Goal: Communication & Community: Connect with others

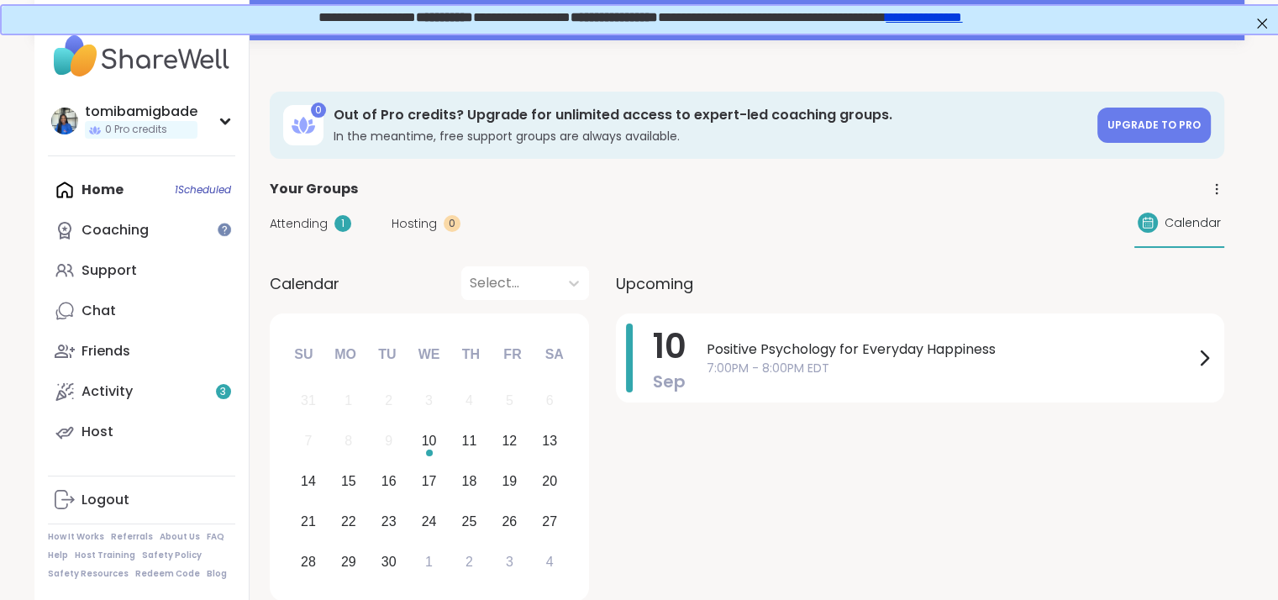
click at [772, 360] on span "7:00PM - 8:00PM EDT" at bounding box center [950, 369] width 487 height 18
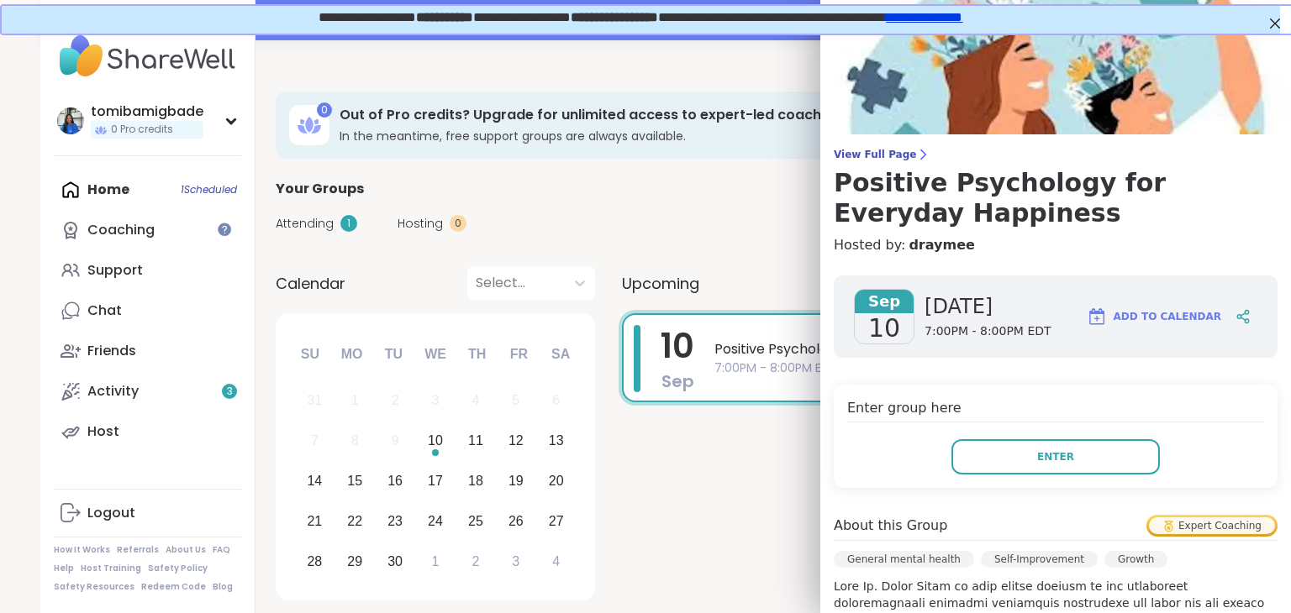
click at [1037, 464] on span "Enter" at bounding box center [1055, 457] width 37 height 15
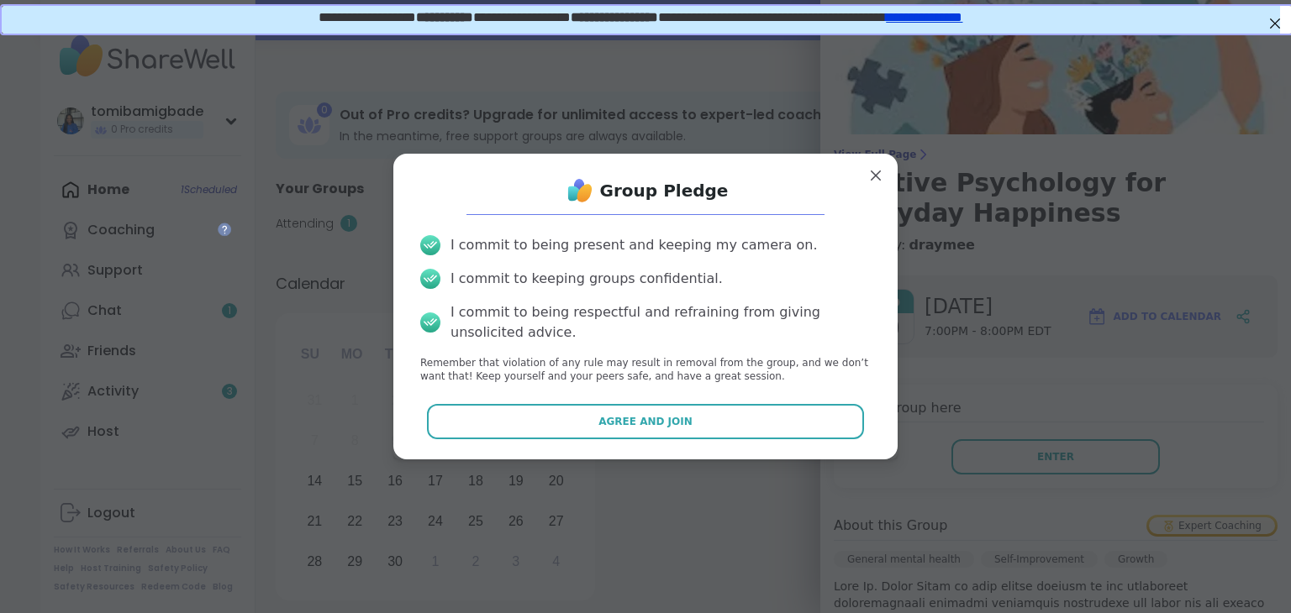
click at [788, 425] on button "Agree and Join" at bounding box center [646, 421] width 438 height 35
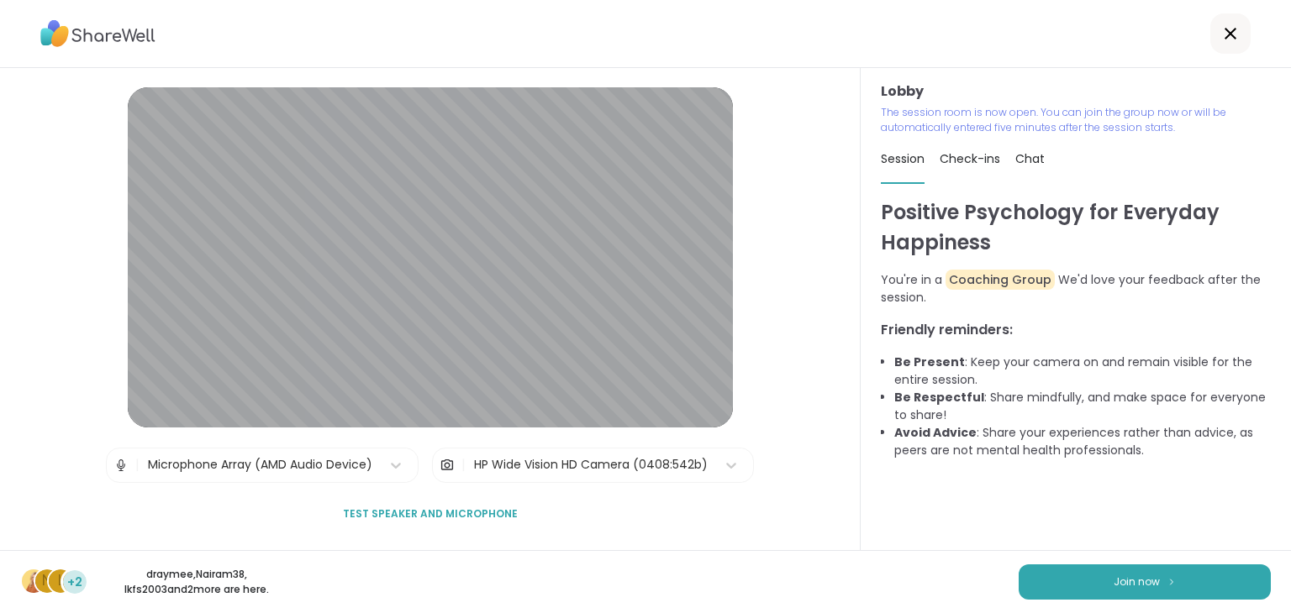
click at [1203, 579] on button "Join now" at bounding box center [1145, 582] width 252 height 35
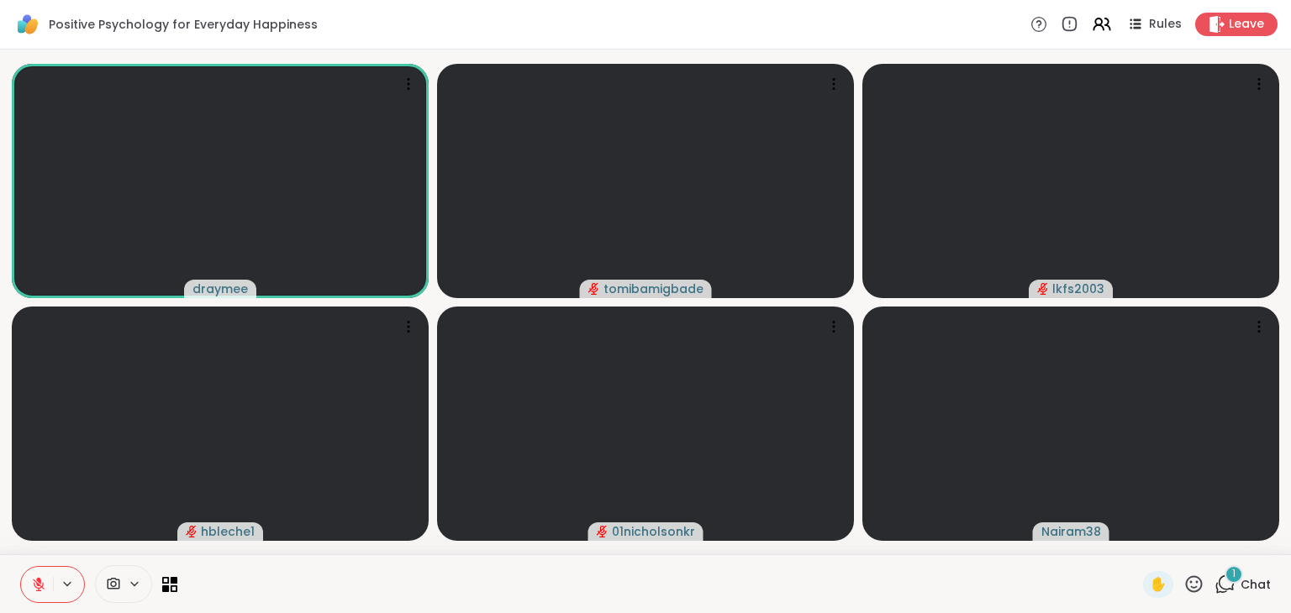
click at [1224, 584] on div "1 Chat" at bounding box center [1242, 584] width 56 height 27
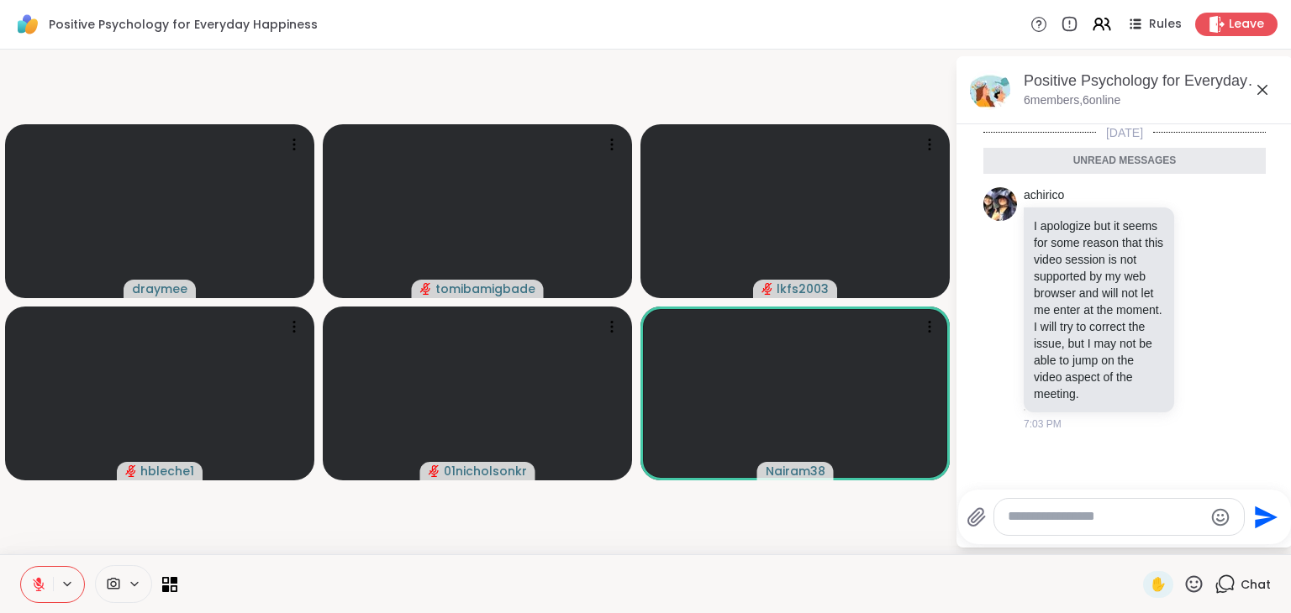
scroll to position [3, 0]
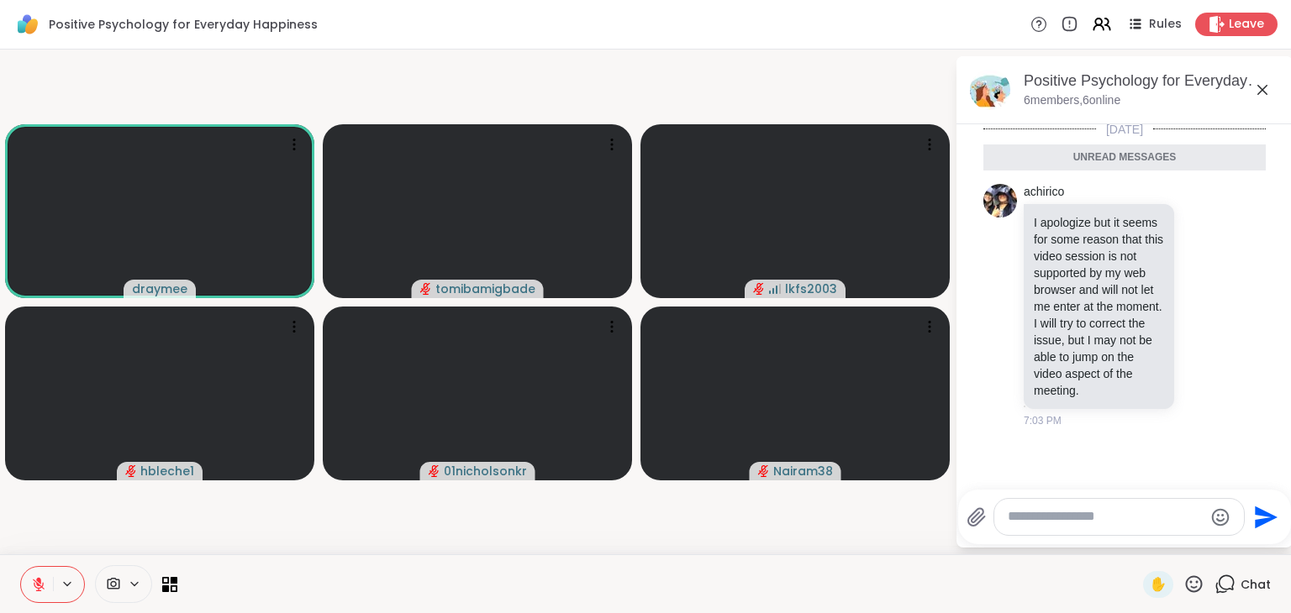
click at [30, 577] on button at bounding box center [37, 584] width 32 height 35
click at [44, 592] on button at bounding box center [37, 584] width 32 height 35
click at [1041, 522] on textarea "Type your message" at bounding box center [1106, 517] width 196 height 18
click at [1150, 580] on span "✋" at bounding box center [1158, 585] width 17 height 20
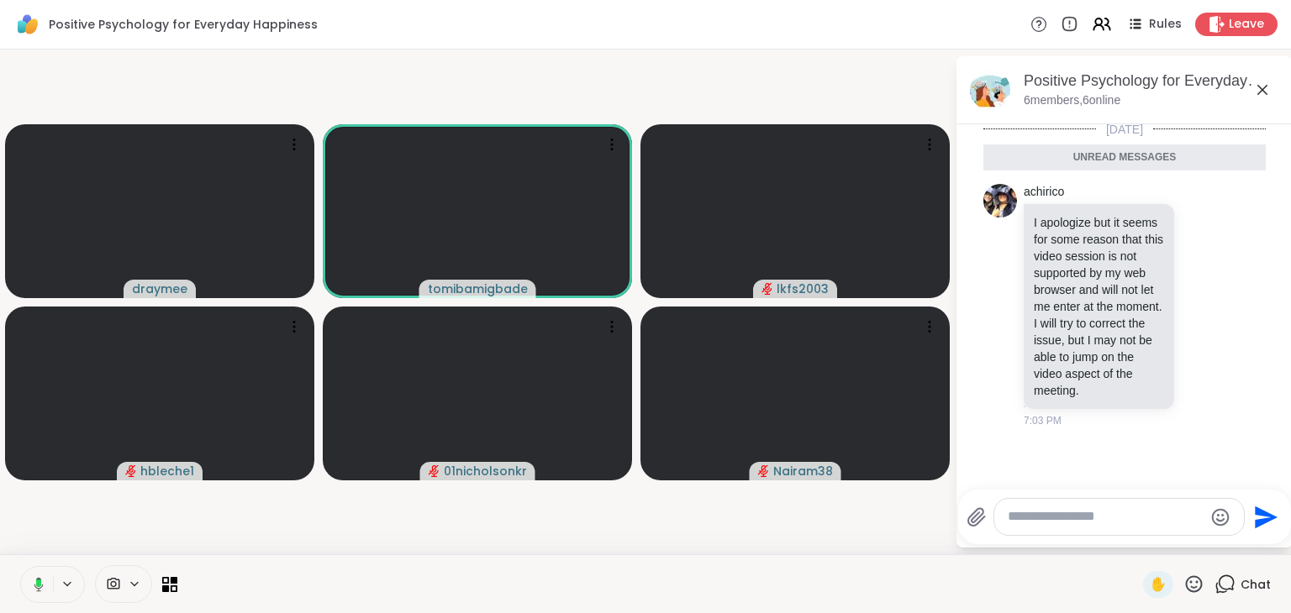
click at [809, 524] on video-player-container "draymee tomibamigbade lkfs2003 hbleche1 01nicholsonkr Nairam38" at bounding box center [477, 302] width 934 height 492
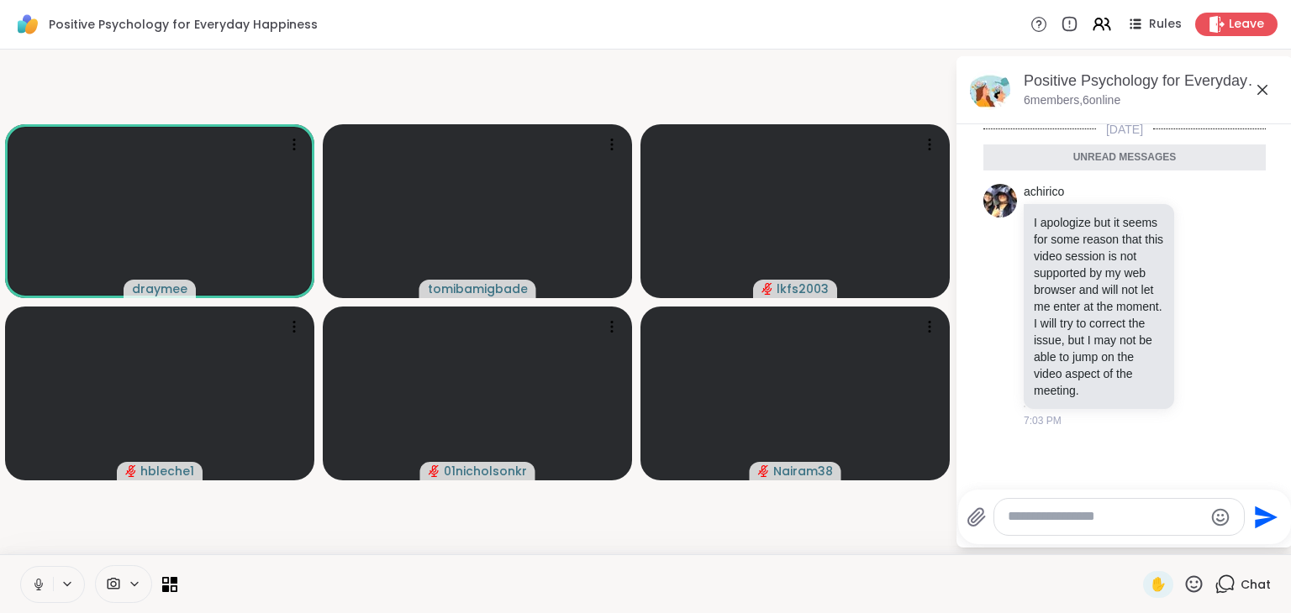
click at [35, 584] on icon at bounding box center [38, 584] width 15 height 15
click at [1065, 513] on textarea "Type your message" at bounding box center [1106, 517] width 196 height 18
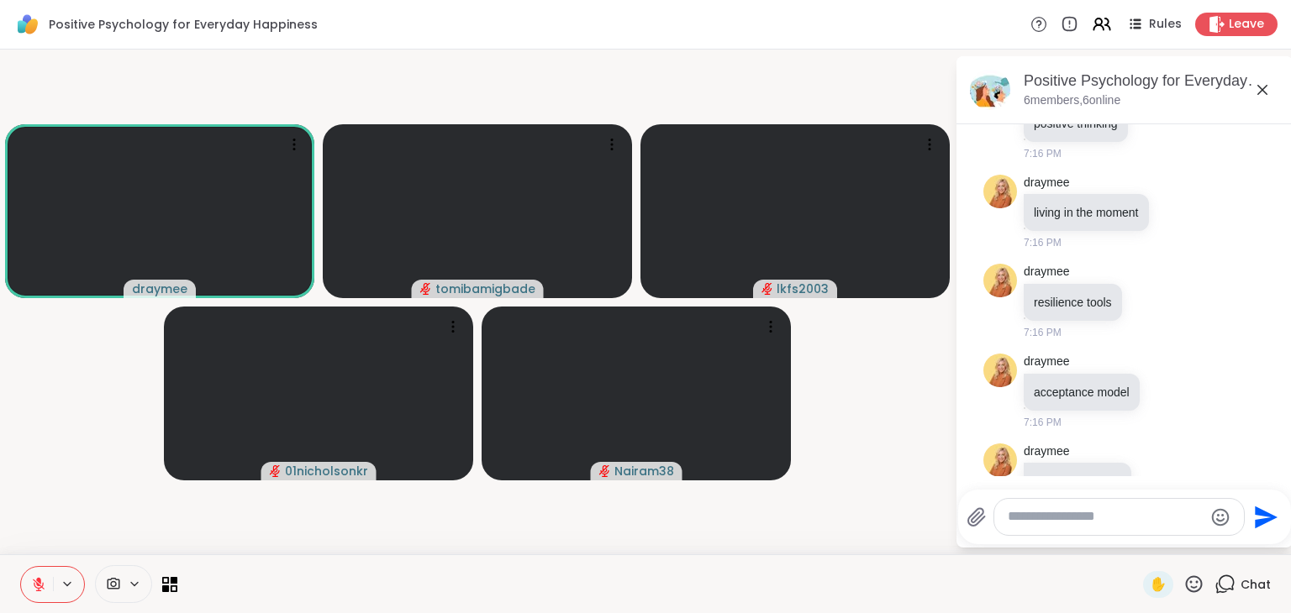
scroll to position [587, 0]
click at [1150, 309] on icon at bounding box center [1151, 300] width 15 height 17
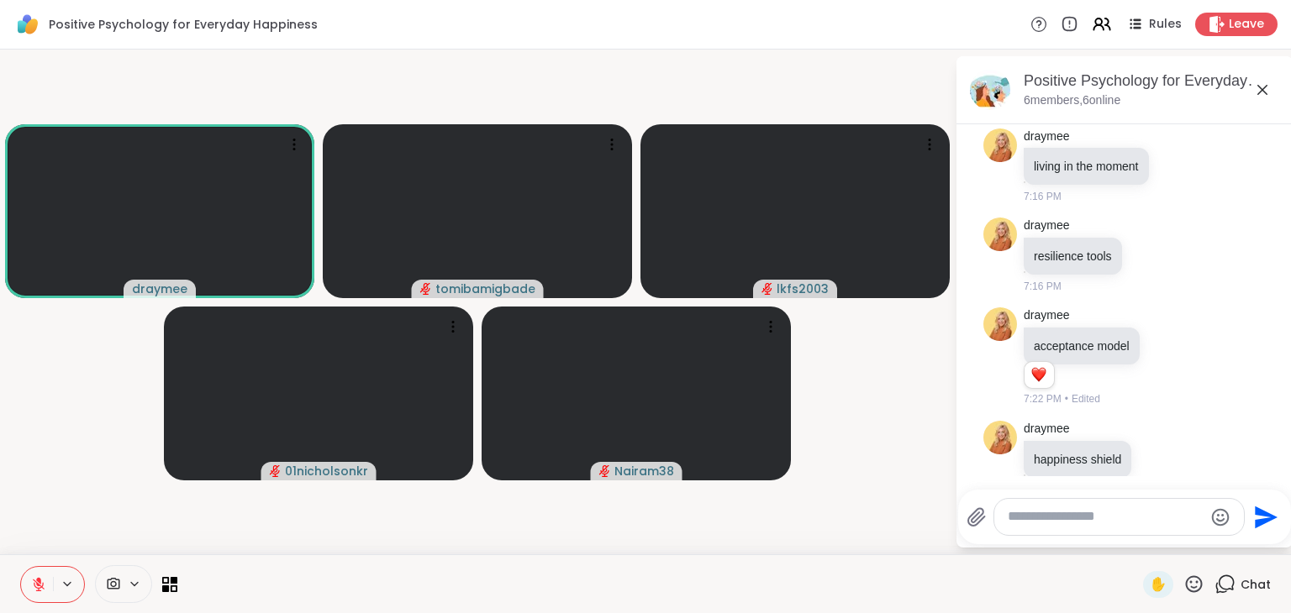
scroll to position [620, 0]
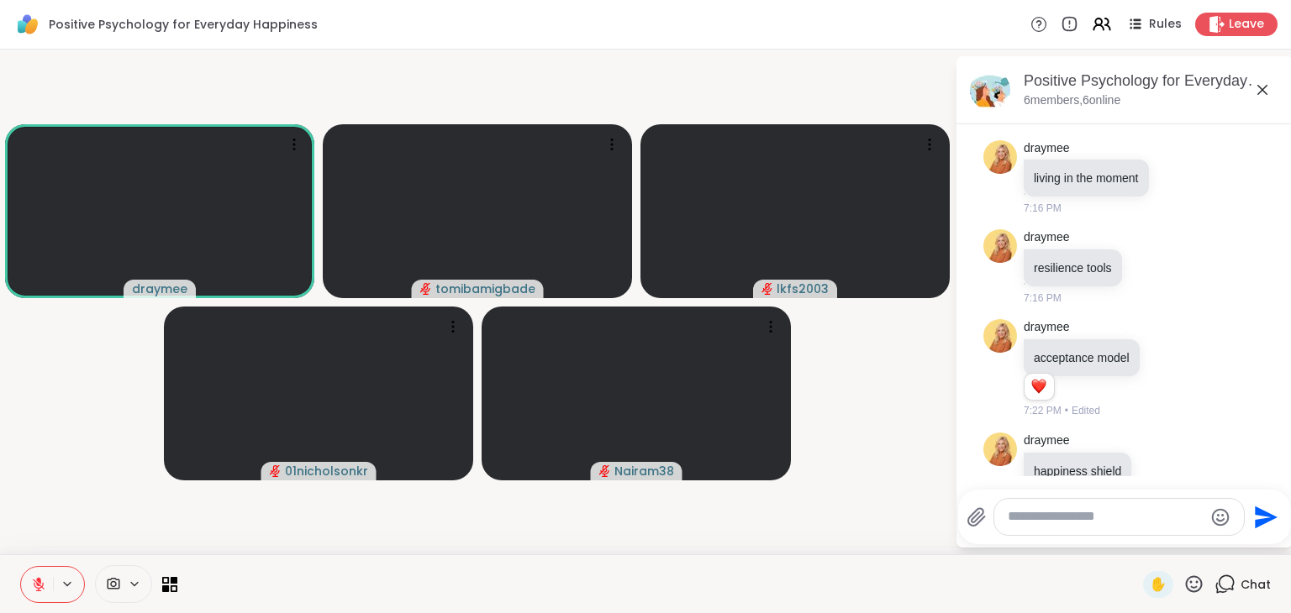
click at [1156, 248] on div "Select Reaction: Heart" at bounding box center [1151, 240] width 15 height 15
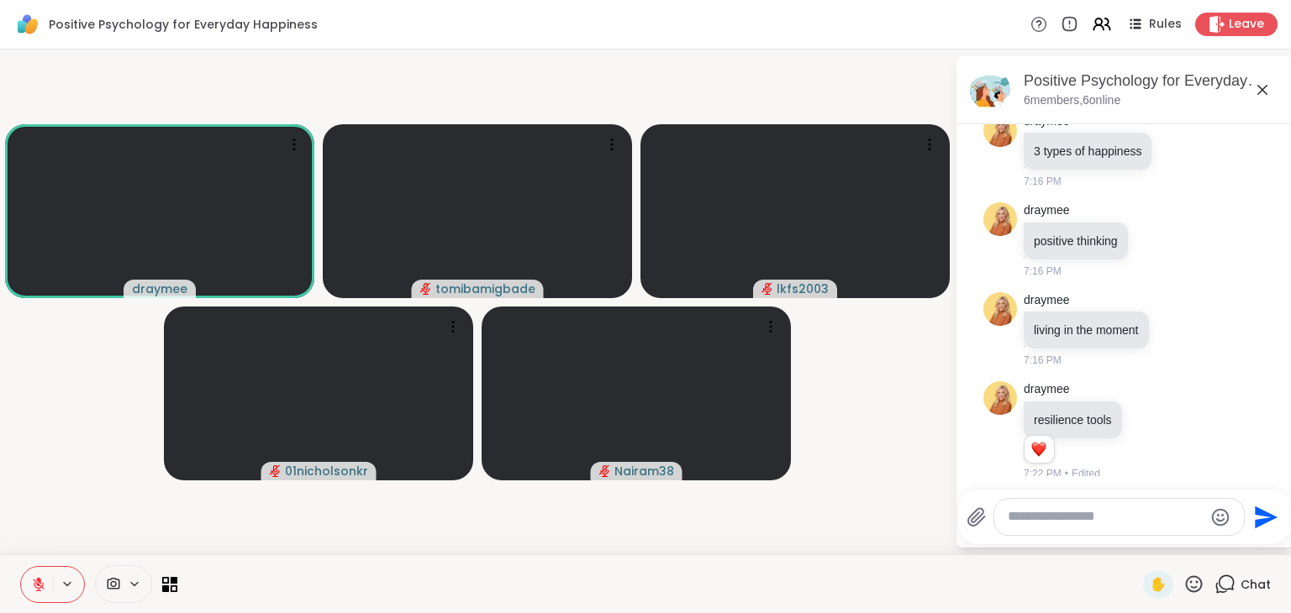
scroll to position [467, 0]
click at [1176, 160] on icon at bounding box center [1180, 151] width 15 height 17
click at [1175, 133] on span "Select Reaction: Heart" at bounding box center [1180, 124] width 15 height 17
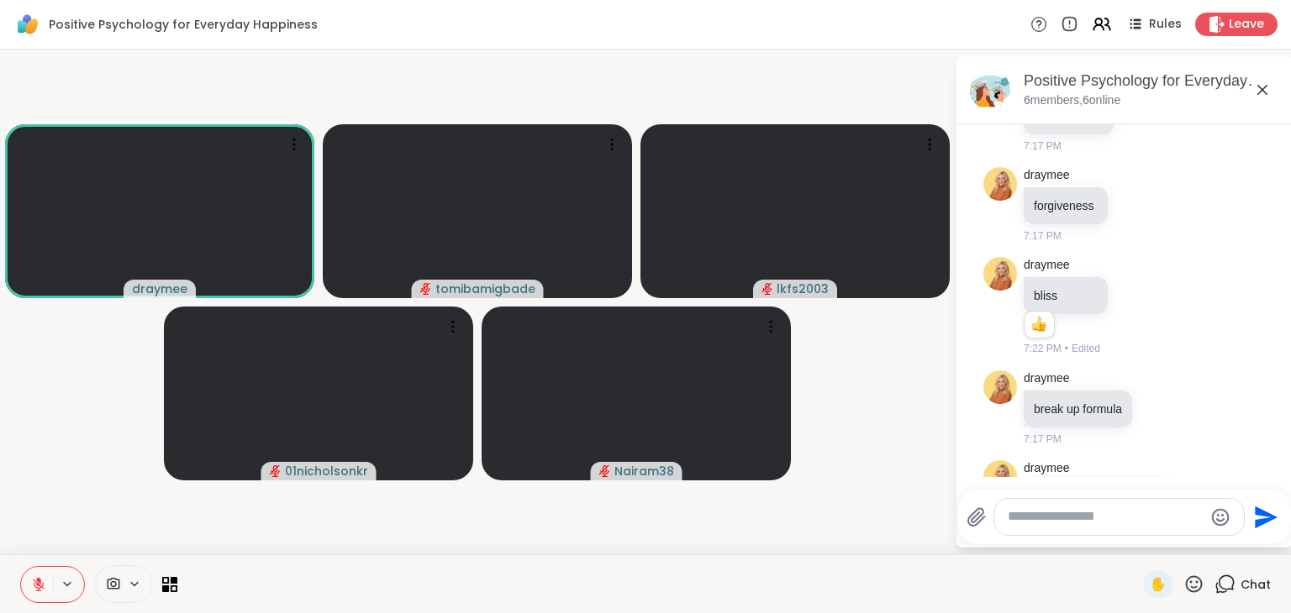
scroll to position [1670, 0]
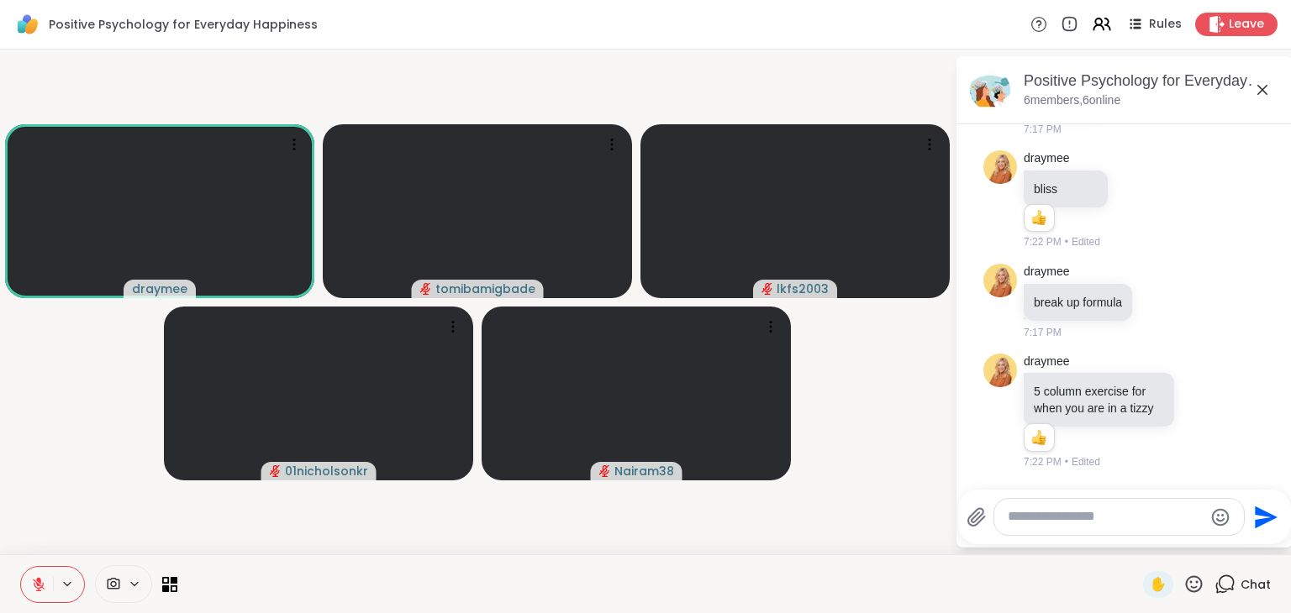
click at [1196, 403] on icon at bounding box center [1203, 411] width 15 height 17
click at [1196, 376] on div "Select Reaction: Heart" at bounding box center [1203, 383] width 15 height 15
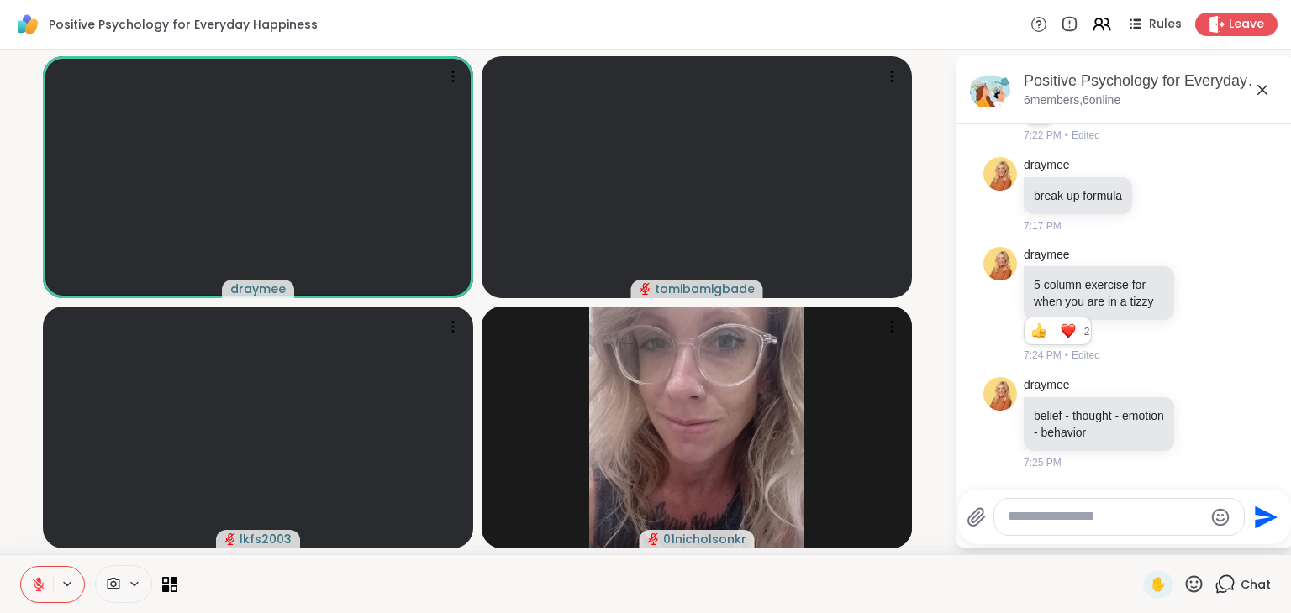
click at [1078, 516] on textarea "Type your message" at bounding box center [1106, 517] width 196 height 18
type textarea "**********"
click at [1266, 519] on icon "Send" at bounding box center [1268, 517] width 23 height 23
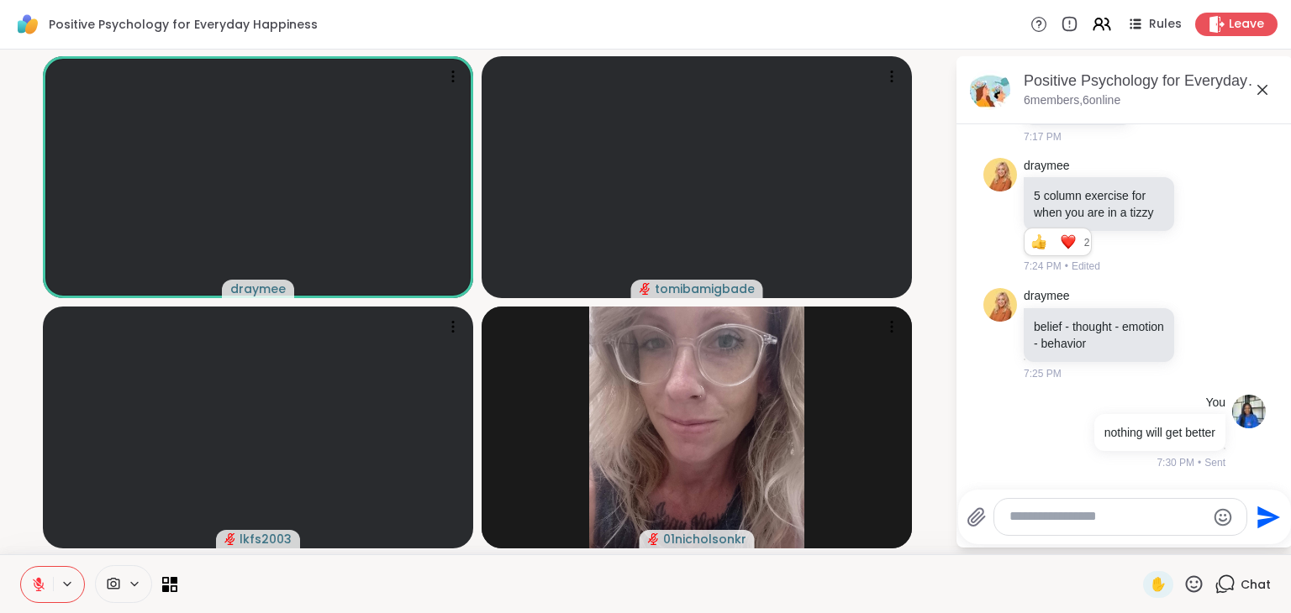
scroll to position [2005, 0]
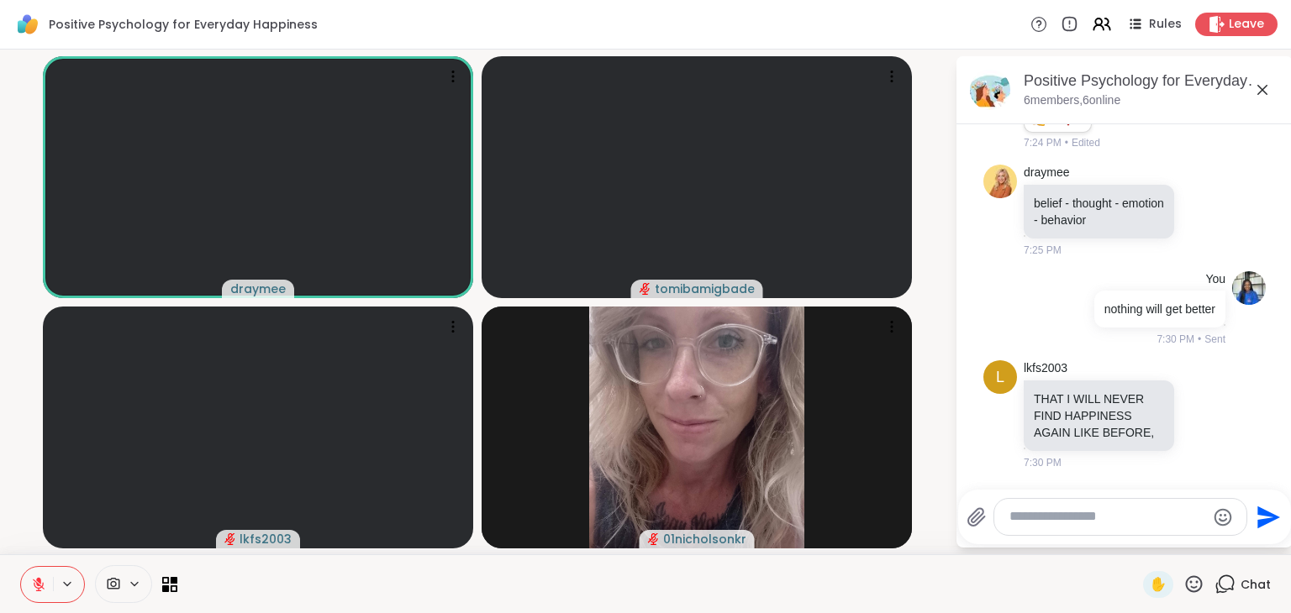
click at [1078, 522] on textarea "Type your message" at bounding box center [1107, 517] width 196 height 18
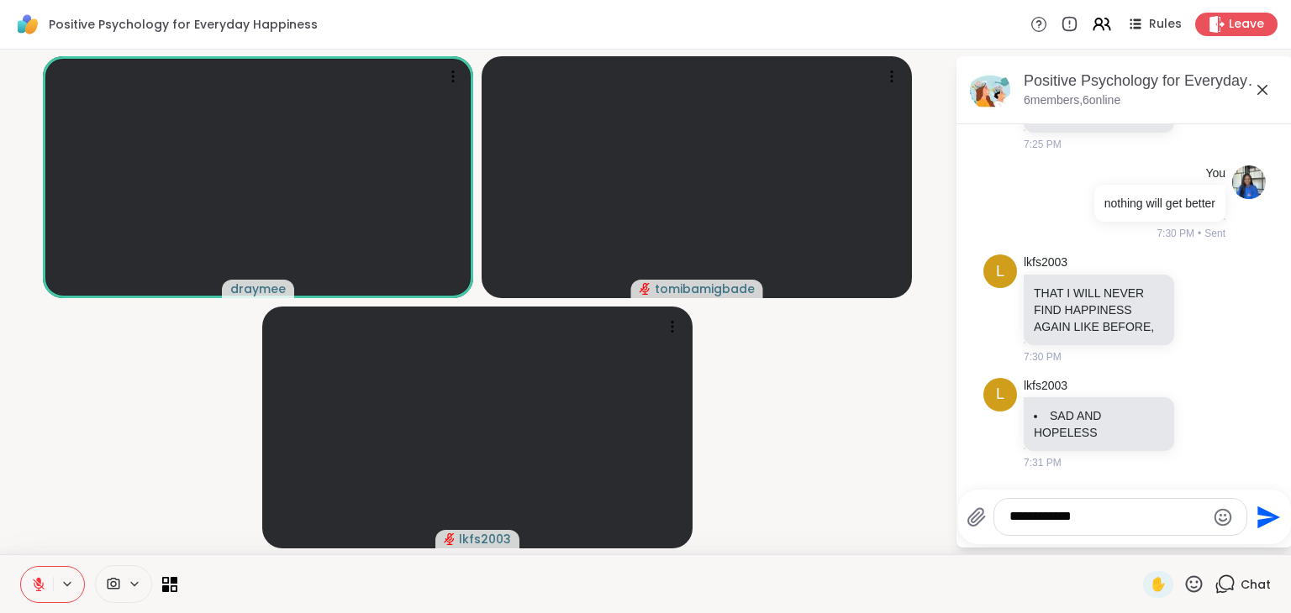
type textarea "**********"
click at [1264, 518] on icon "Send" at bounding box center [1266, 517] width 27 height 27
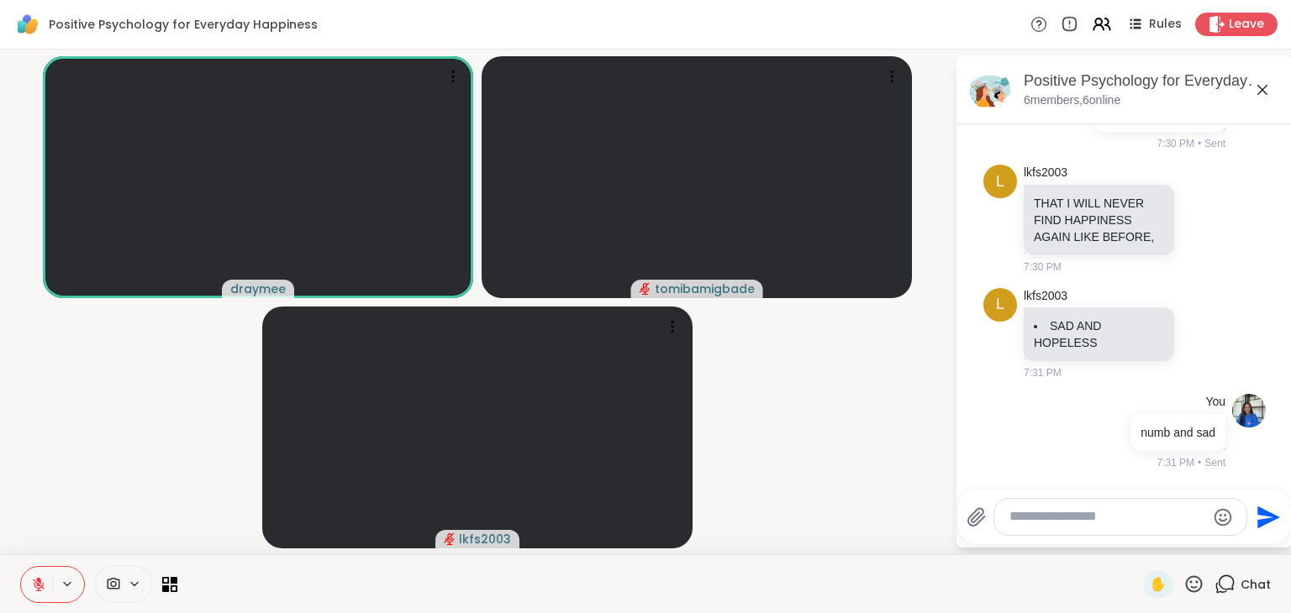
scroll to position [2200, 0]
click at [1085, 509] on textarea "Type your message" at bounding box center [1107, 517] width 196 height 18
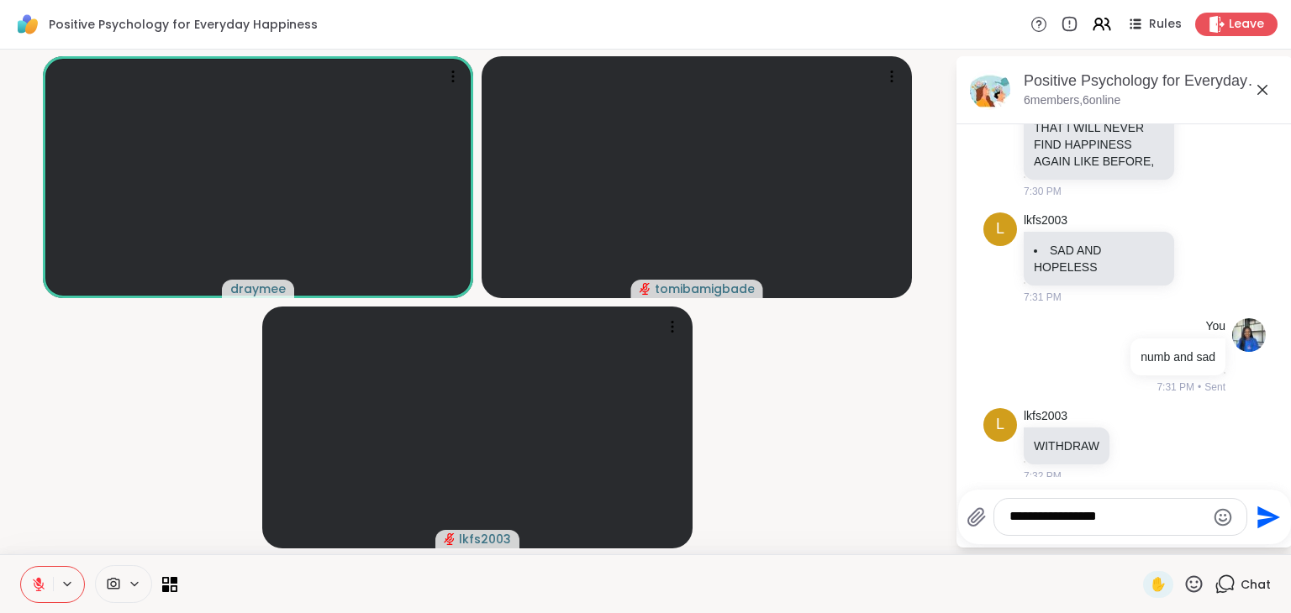
scroll to position [2289, 0]
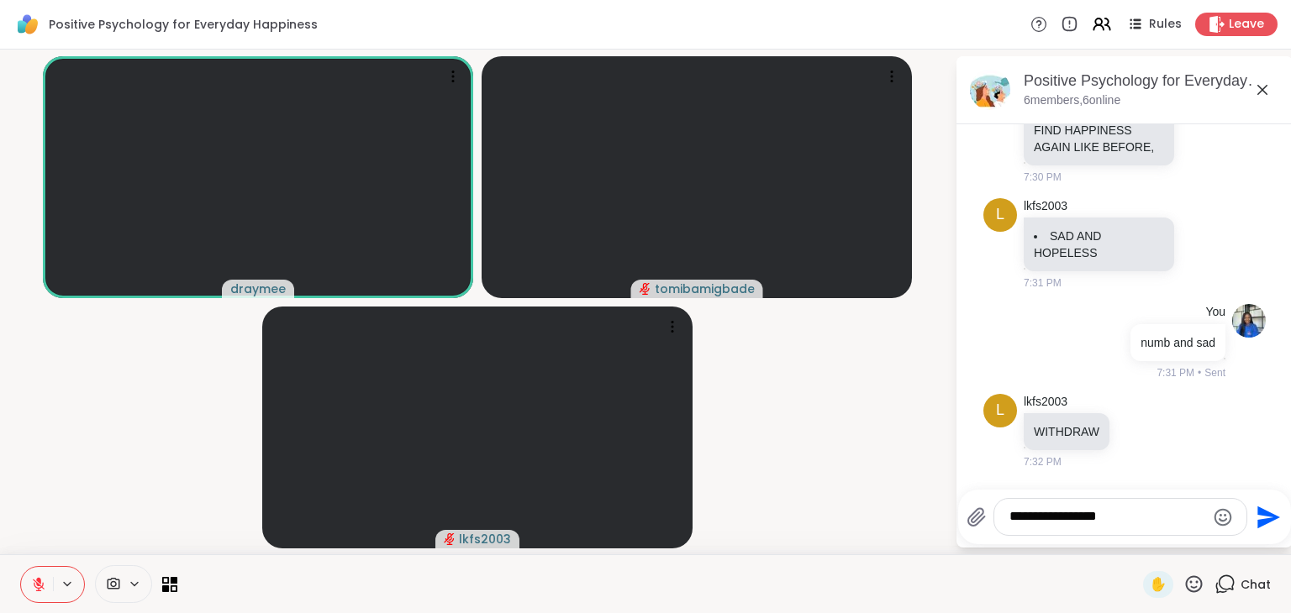
type textarea "**********"
click at [1264, 515] on icon "Send" at bounding box center [1268, 517] width 23 height 23
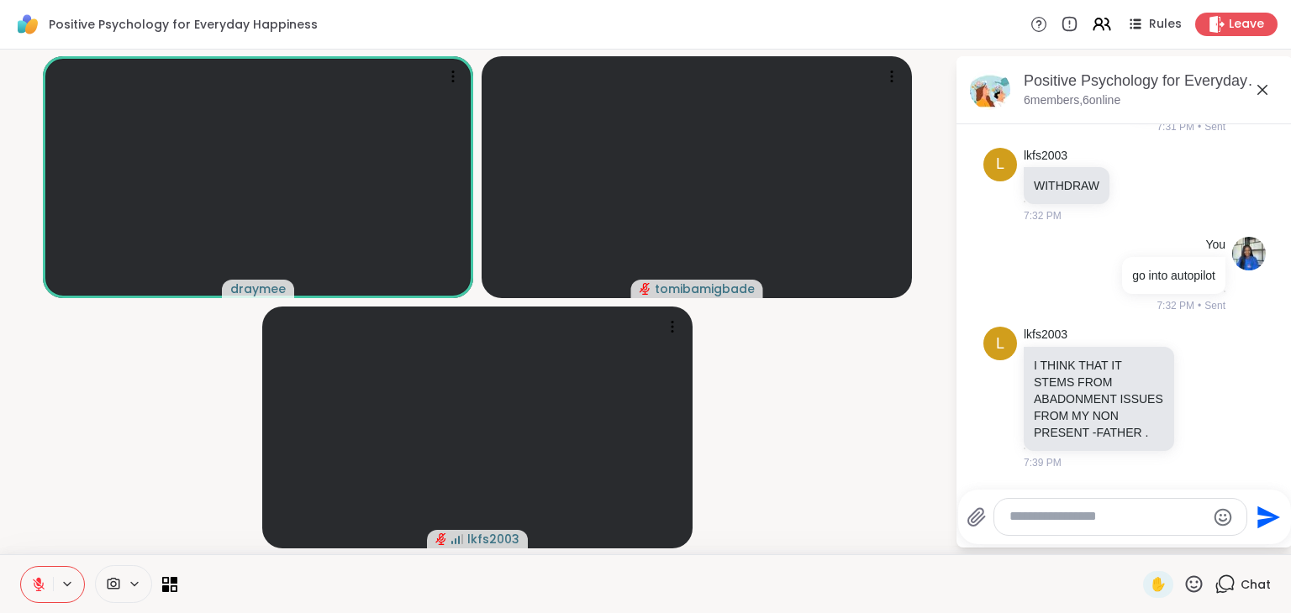
scroll to position [2641, 0]
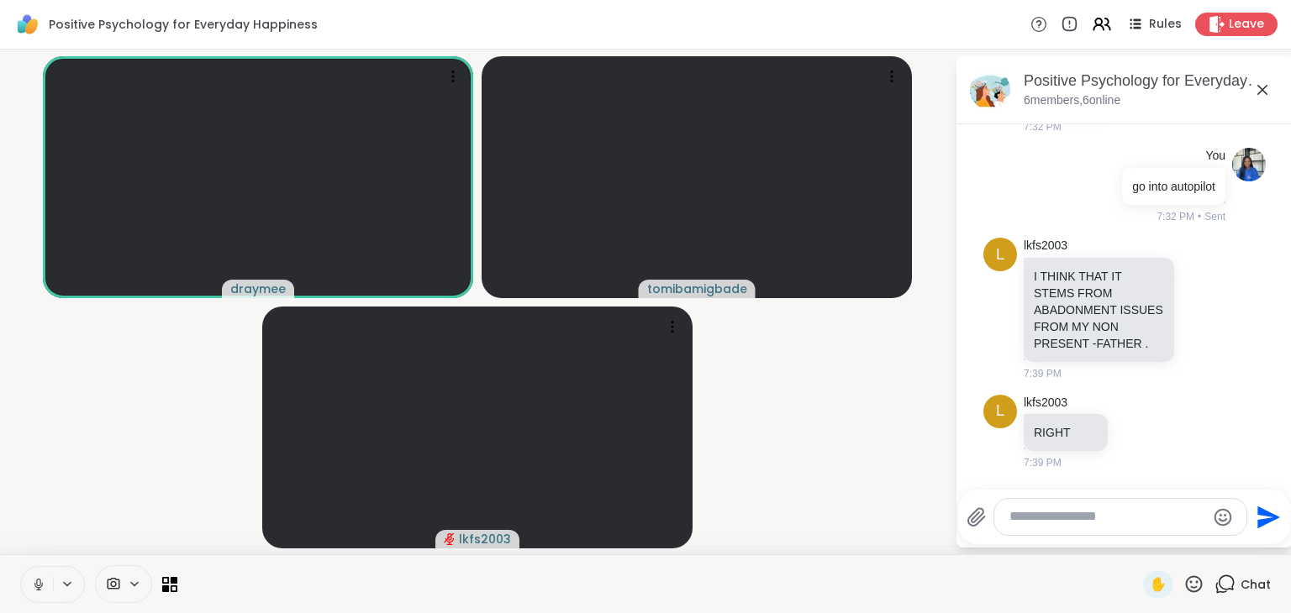
click at [176, 386] on video-player-container "draymee tomibamigbade lkfs2003" at bounding box center [477, 302] width 934 height 492
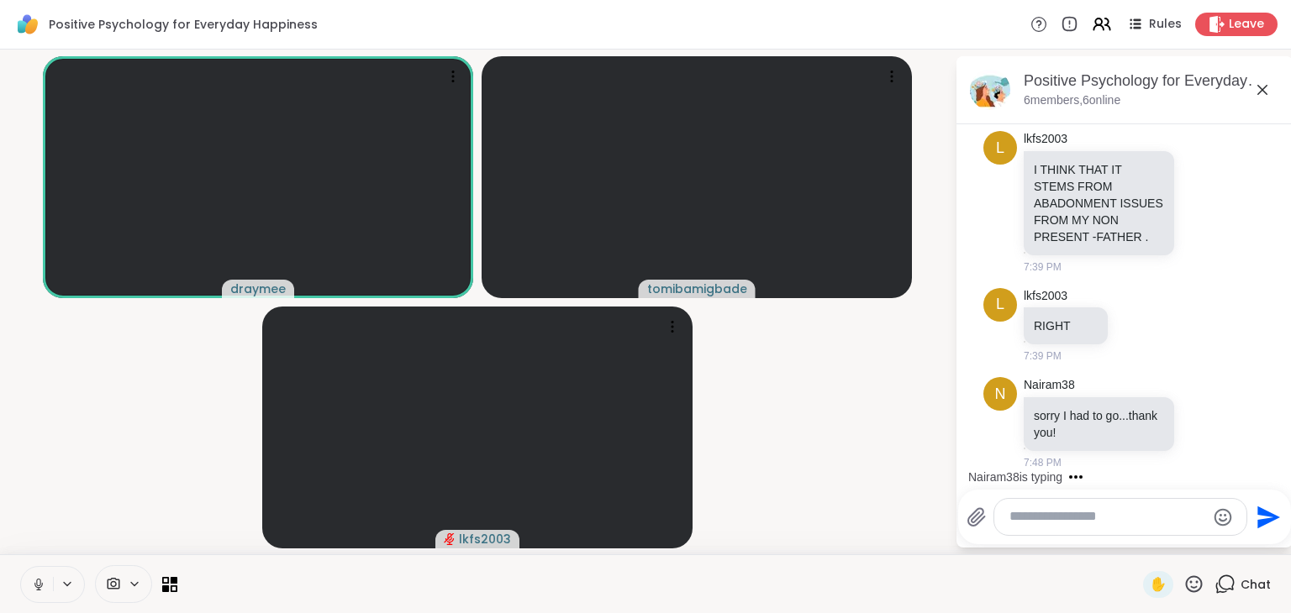
scroll to position [2854, 0]
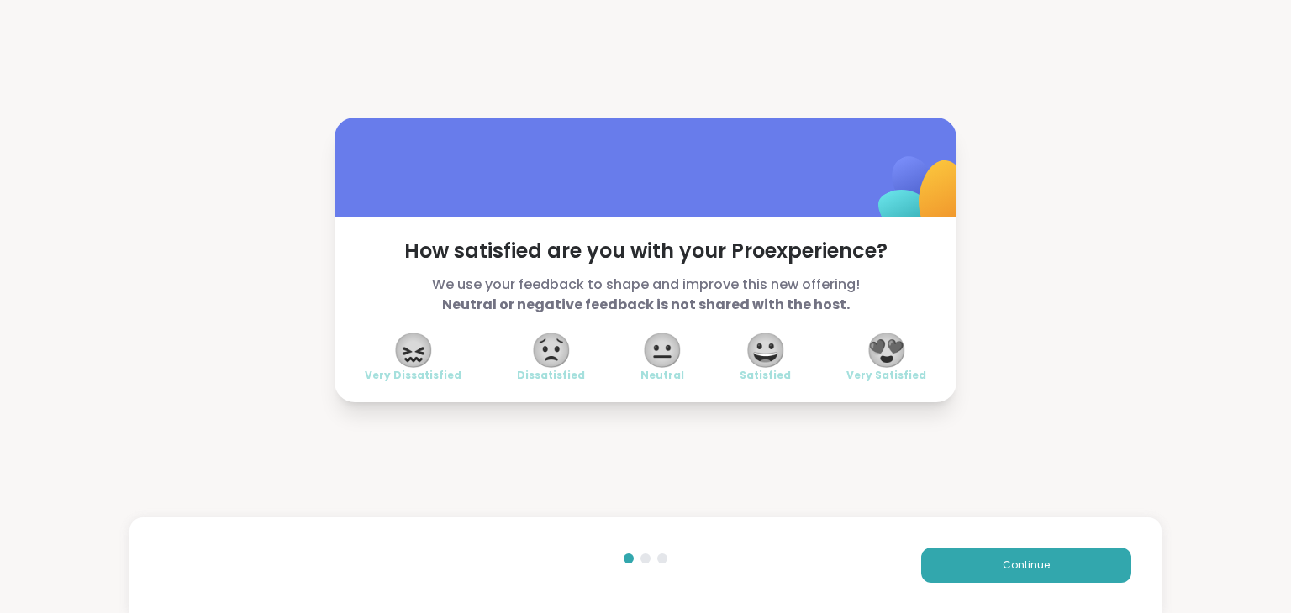
click at [872, 346] on span "😍" at bounding box center [887, 350] width 42 height 30
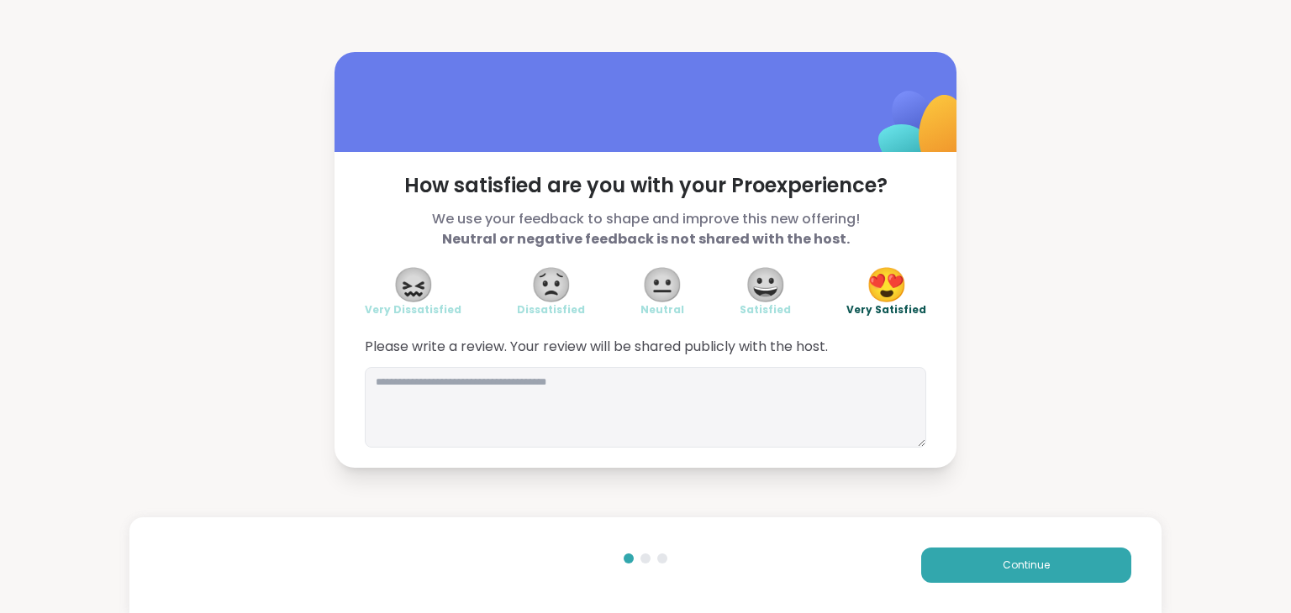
click at [964, 566] on button "Continue" at bounding box center [1026, 565] width 210 height 35
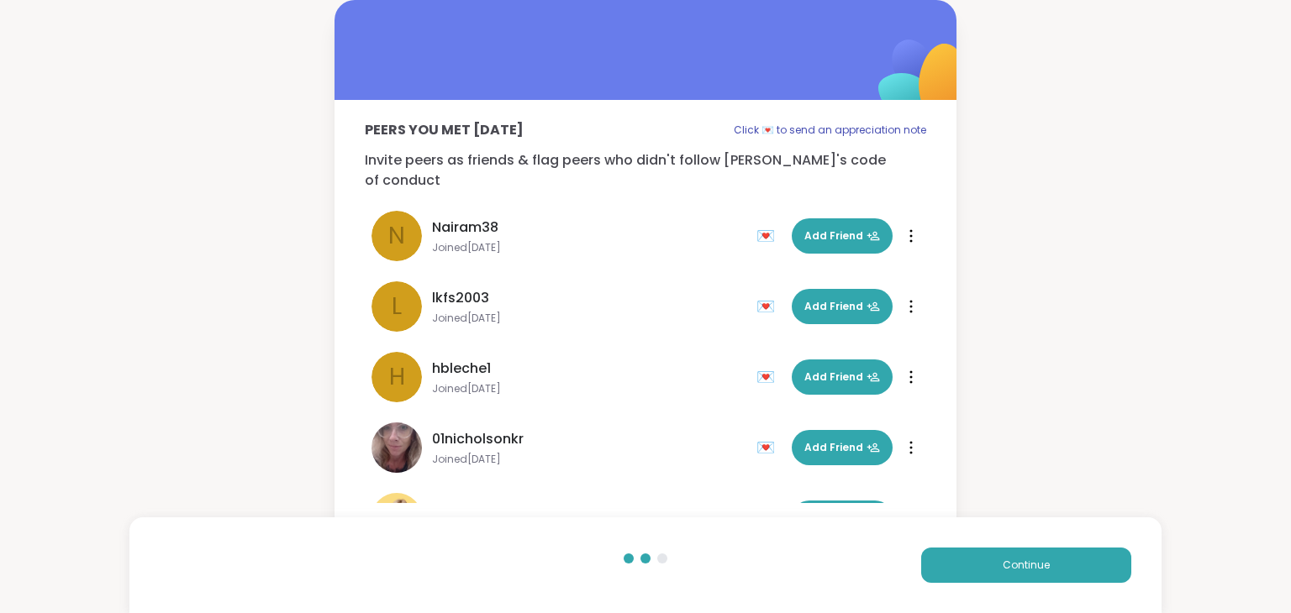
click at [837, 299] on span "Add Friend" at bounding box center [842, 306] width 76 height 15
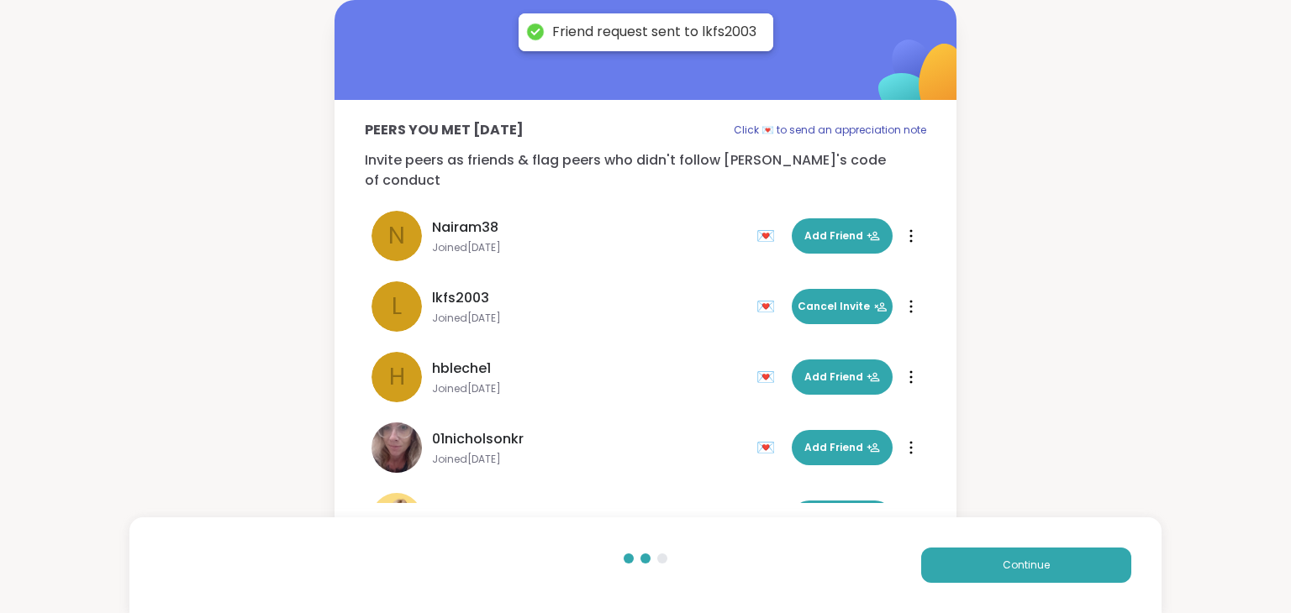
scroll to position [50, 0]
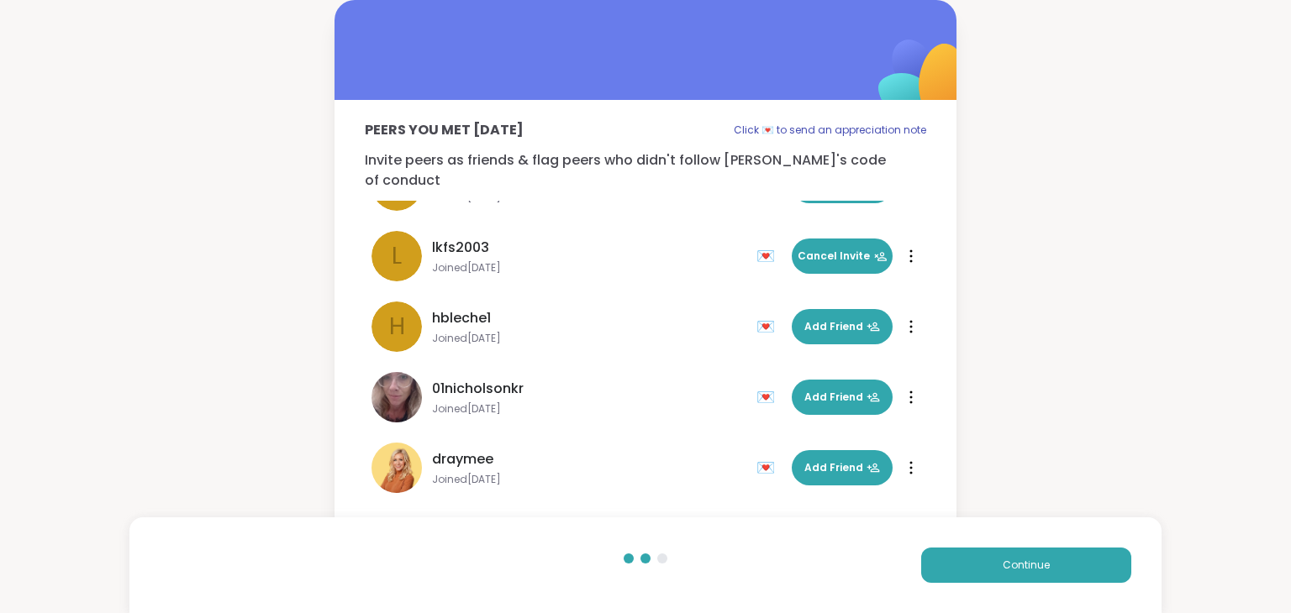
click at [834, 461] on span "Add Friend" at bounding box center [842, 468] width 76 height 15
click at [953, 563] on button "Continue" at bounding box center [1026, 565] width 210 height 35
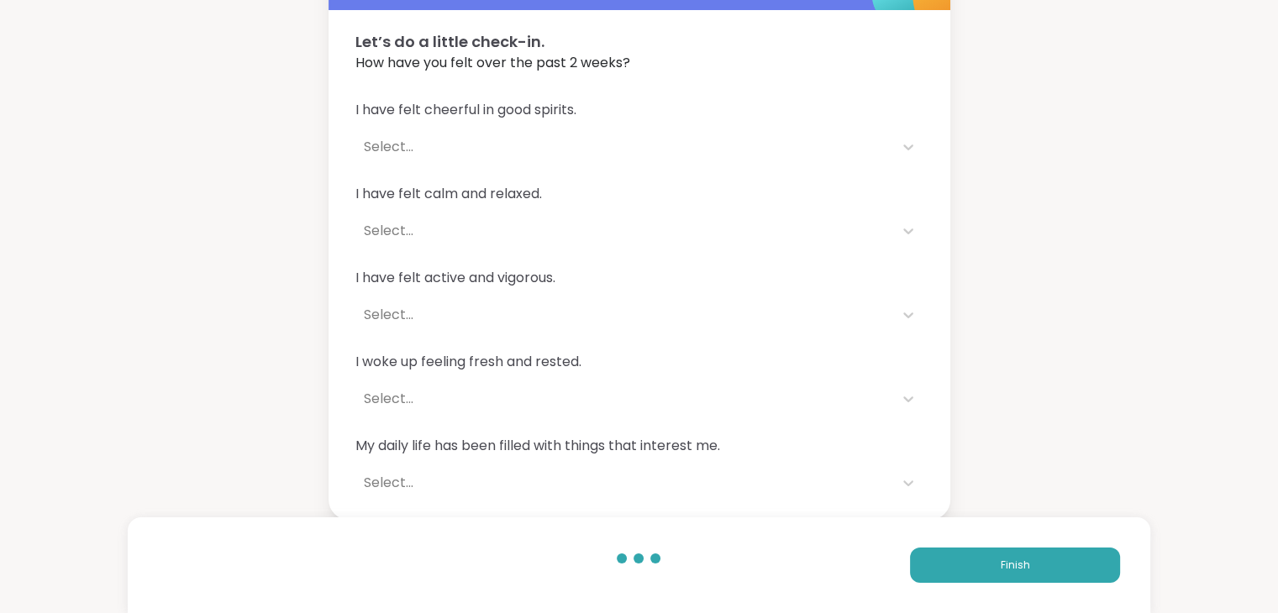
scroll to position [91, 0]
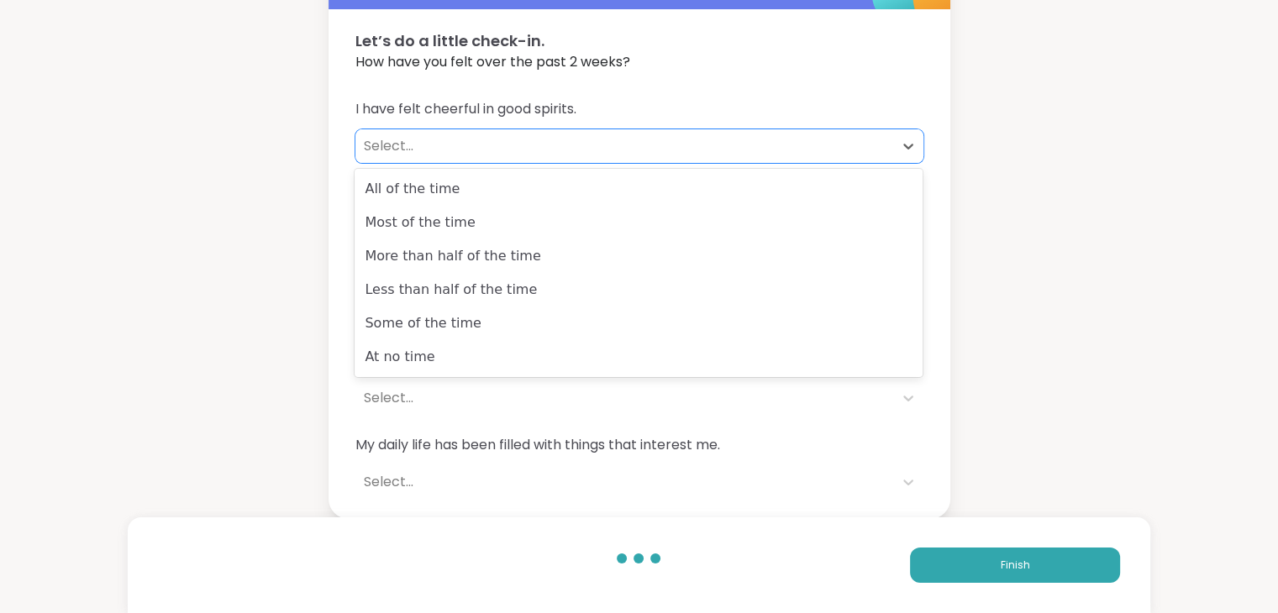
click at [465, 137] on div "Select..." at bounding box center [624, 146] width 521 height 20
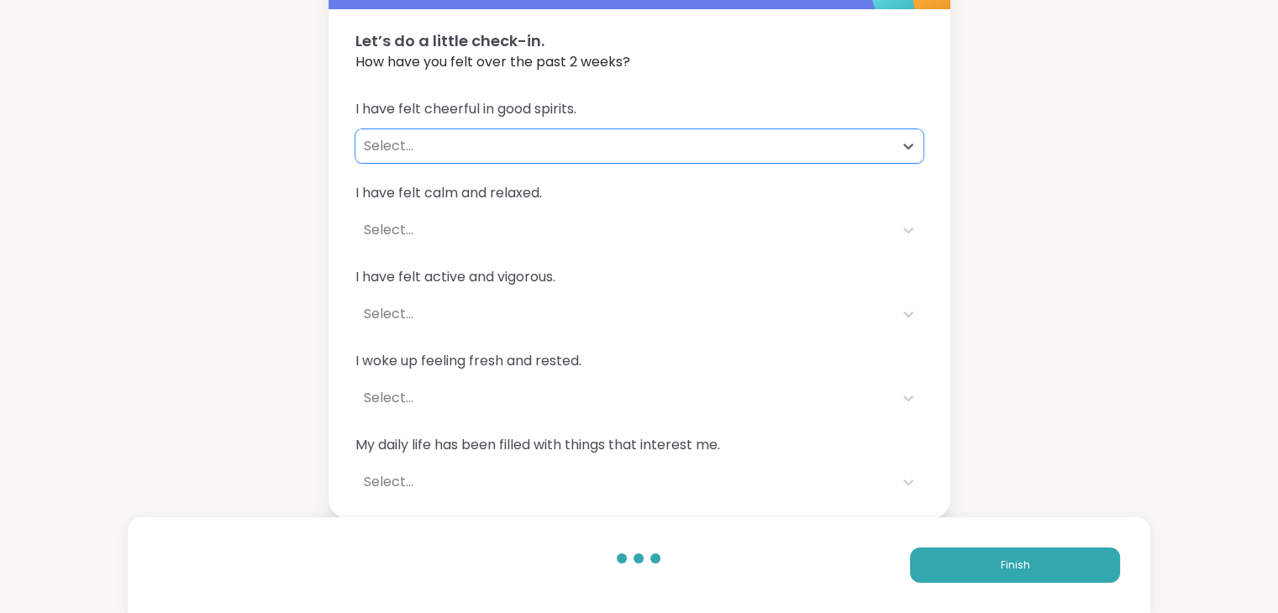
click at [465, 137] on div "Select..." at bounding box center [624, 146] width 521 height 20
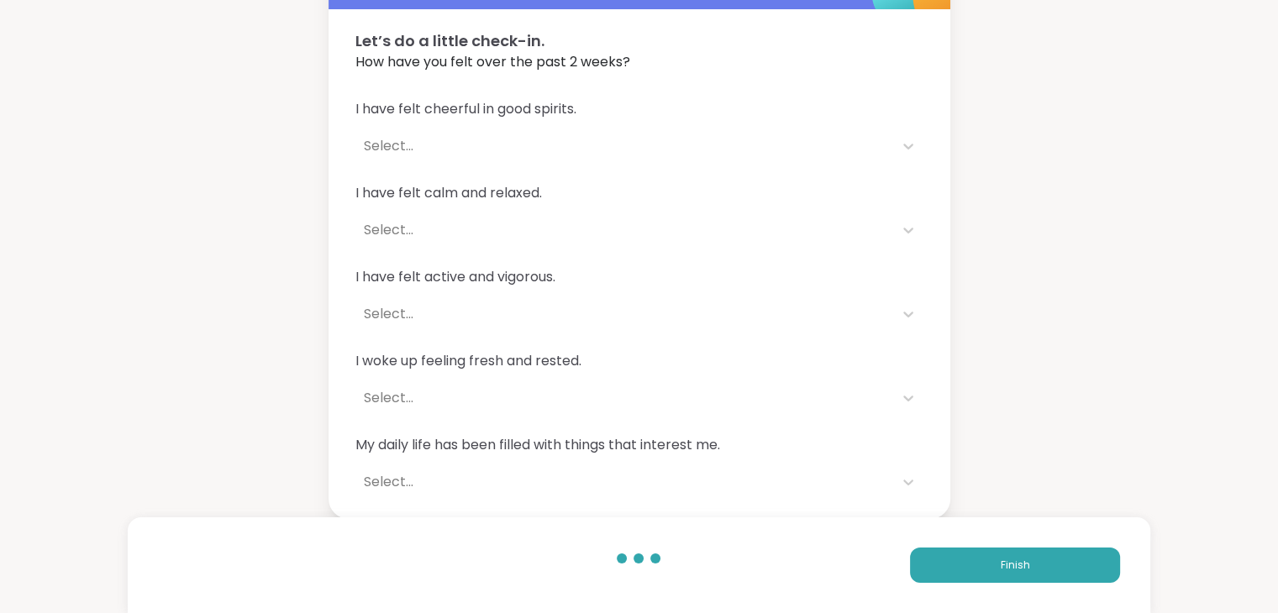
click at [1044, 574] on button "Finish" at bounding box center [1015, 565] width 210 height 35
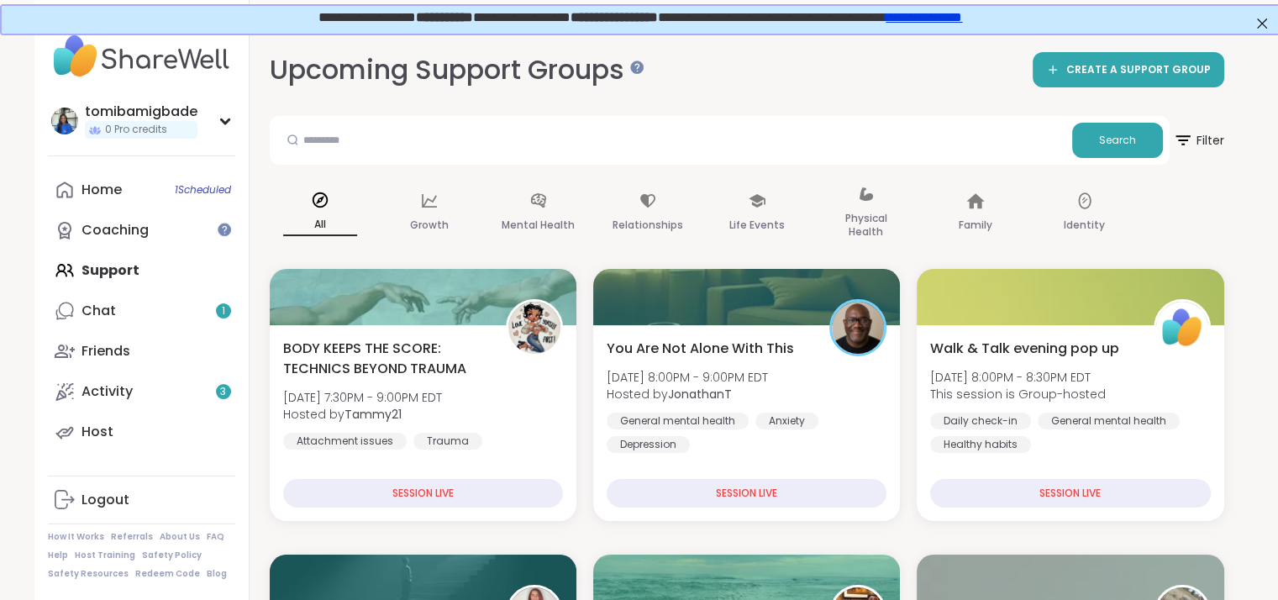
click at [141, 305] on link "Chat 1" at bounding box center [141, 311] width 187 height 40
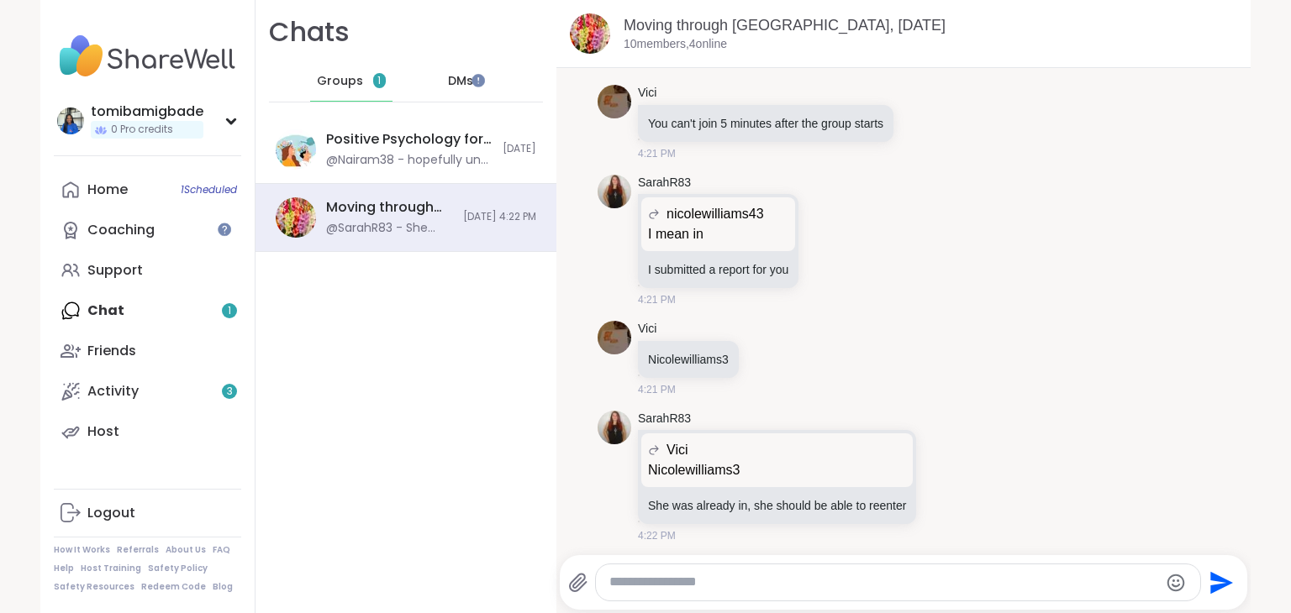
click at [362, 152] on div "@Nairam38 - hopefully until next time" at bounding box center [409, 160] width 166 height 17
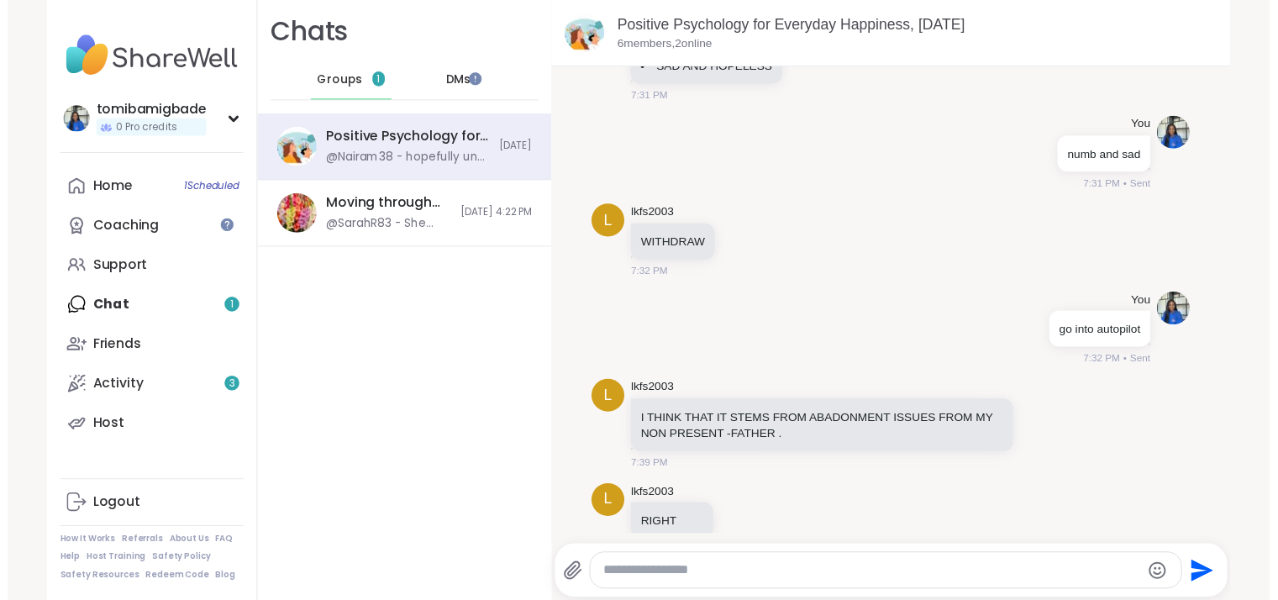
scroll to position [2346, 0]
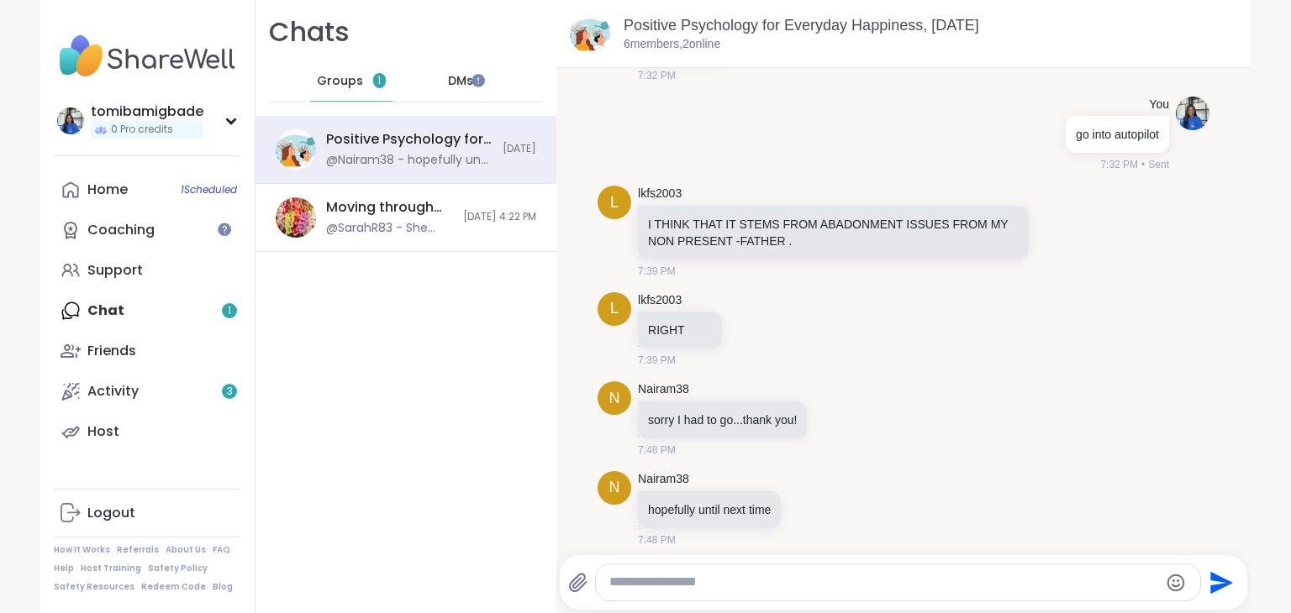
click at [128, 200] on link "Home 1 Scheduled" at bounding box center [147, 190] width 187 height 40
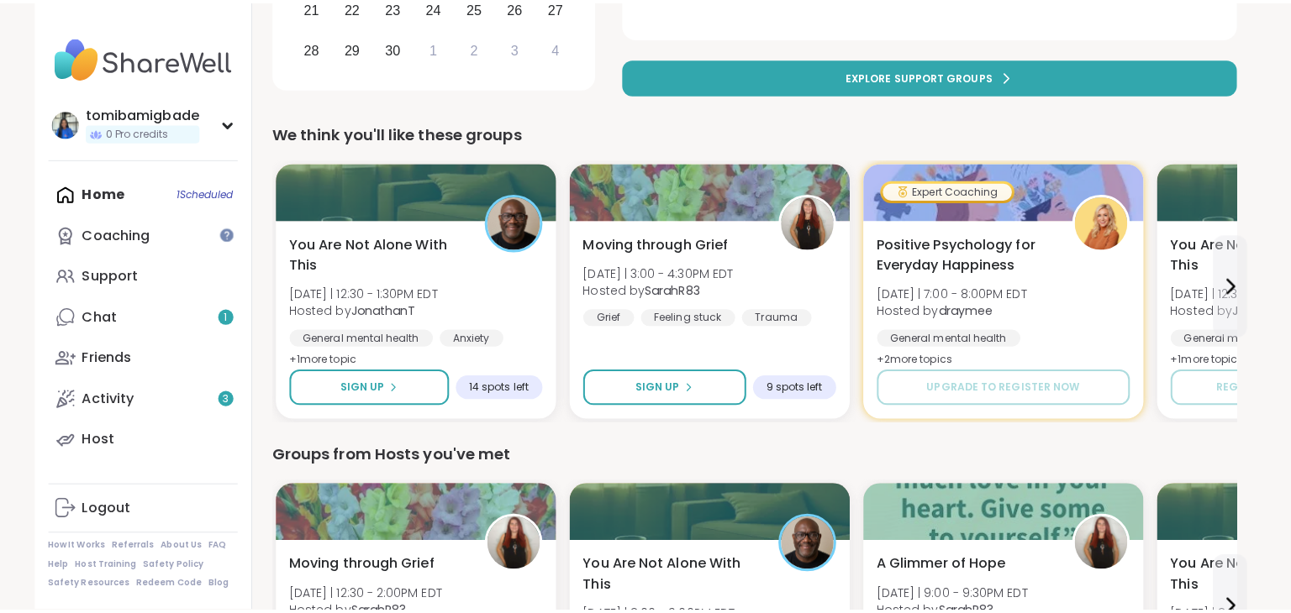
scroll to position [474, 3]
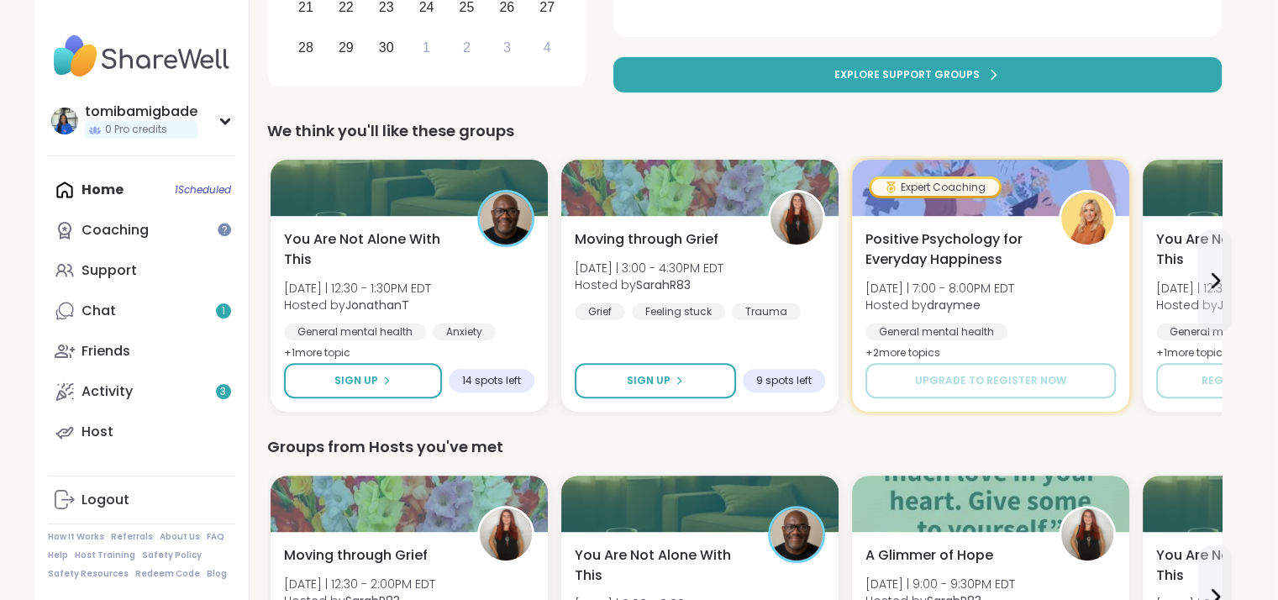
click at [1066, 288] on div "Positive Psychology for Everyday Happiness Wed 9/17 | 7:00 - 8:00PM EDT Hosted …" at bounding box center [991, 296] width 250 height 134
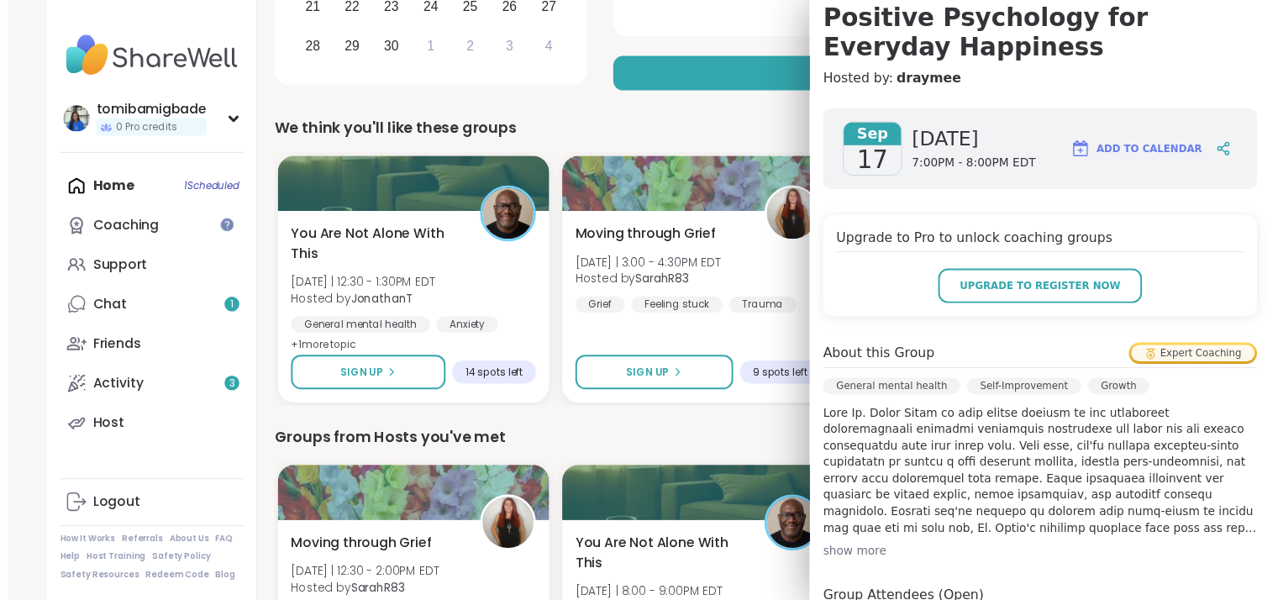
scroll to position [0, 0]
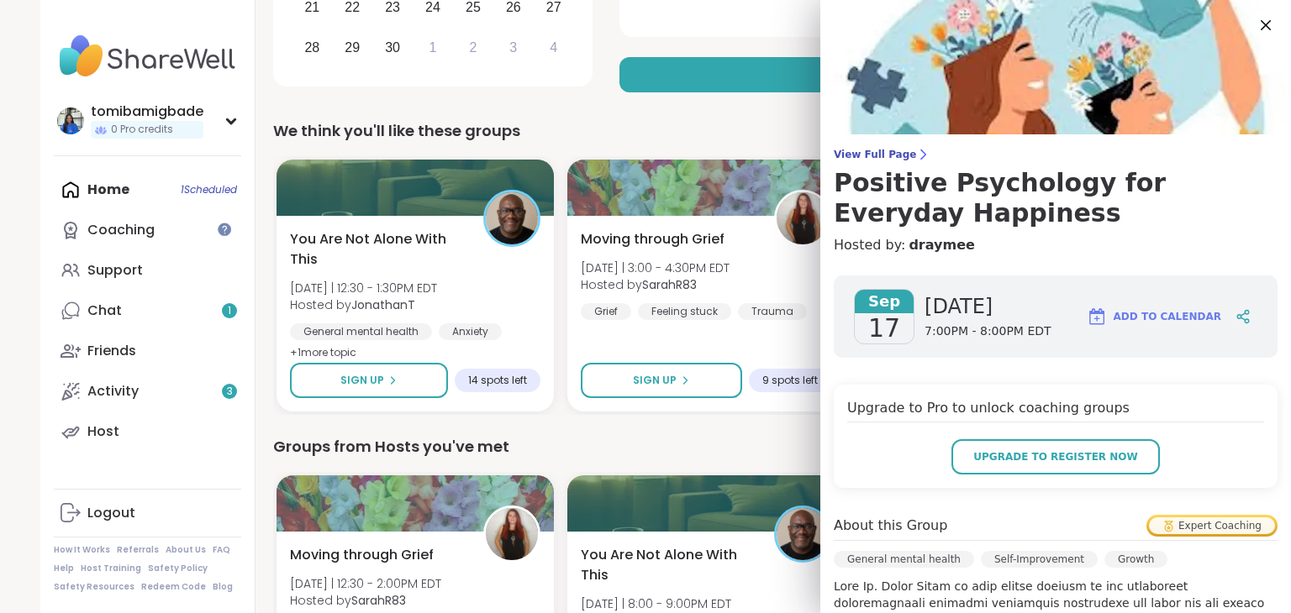
click at [1261, 26] on icon at bounding box center [1266, 25] width 10 height 10
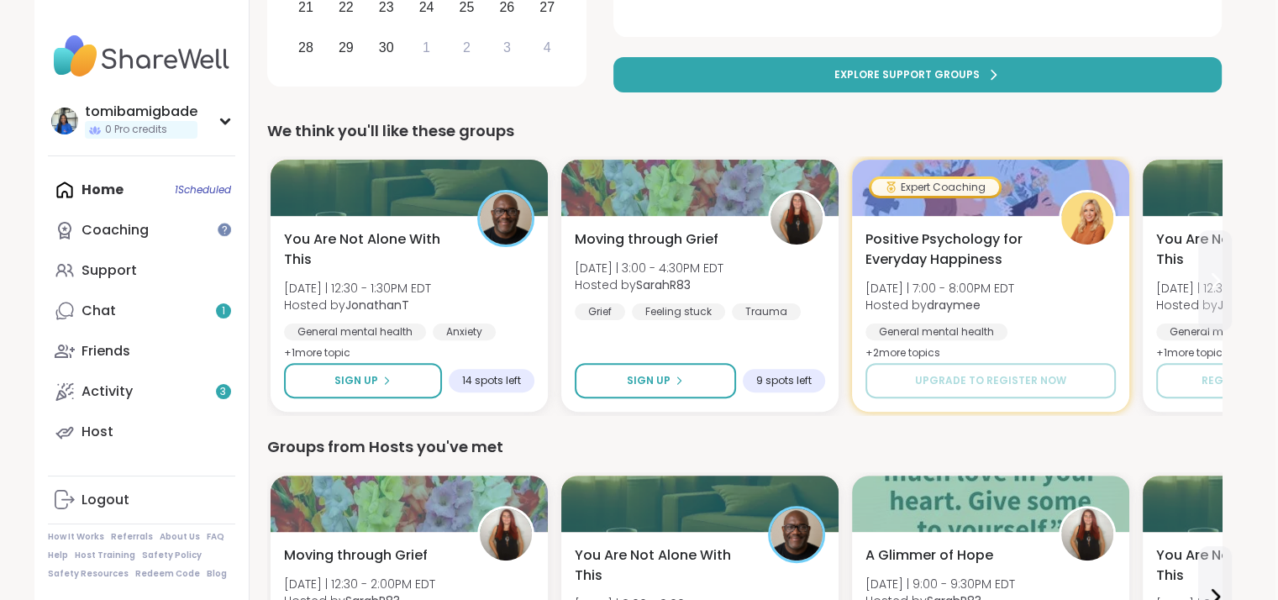
click at [1214, 275] on icon at bounding box center [1216, 280] width 7 height 13
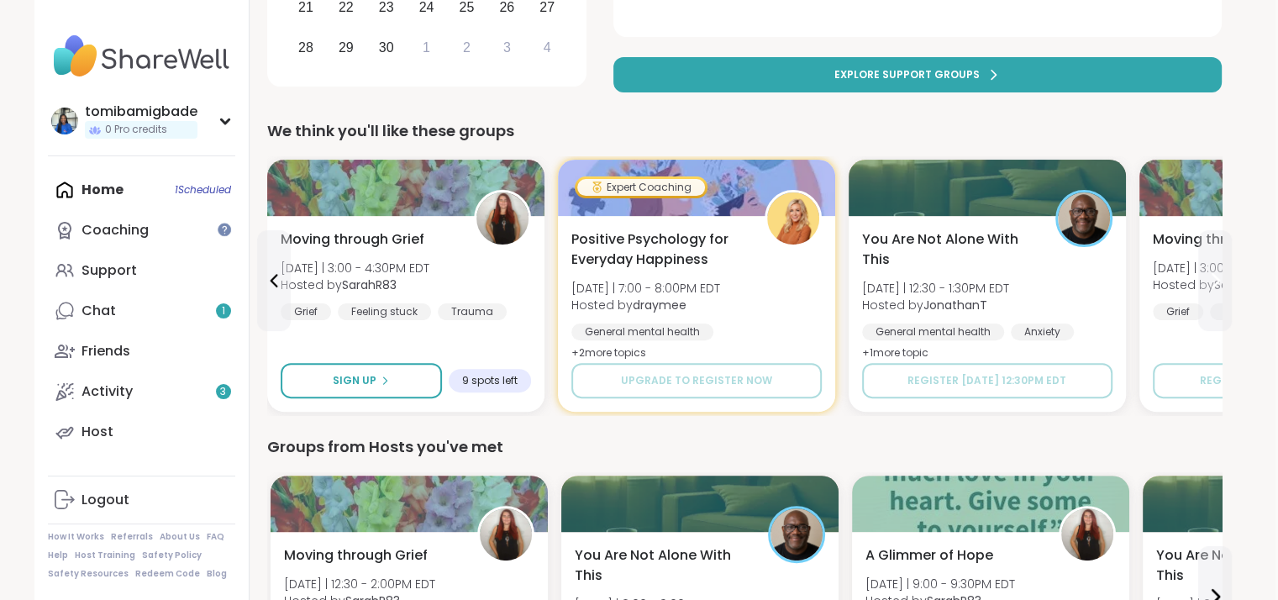
click at [1214, 275] on icon at bounding box center [1216, 280] width 7 height 13
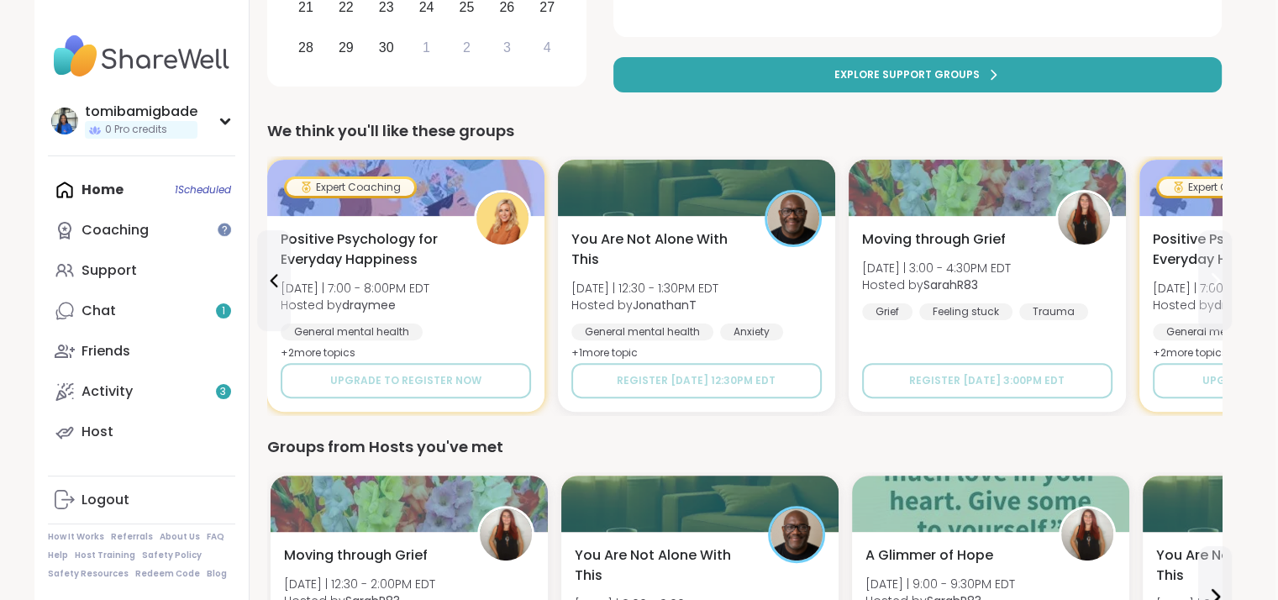
click at [1214, 275] on icon at bounding box center [1216, 280] width 7 height 13
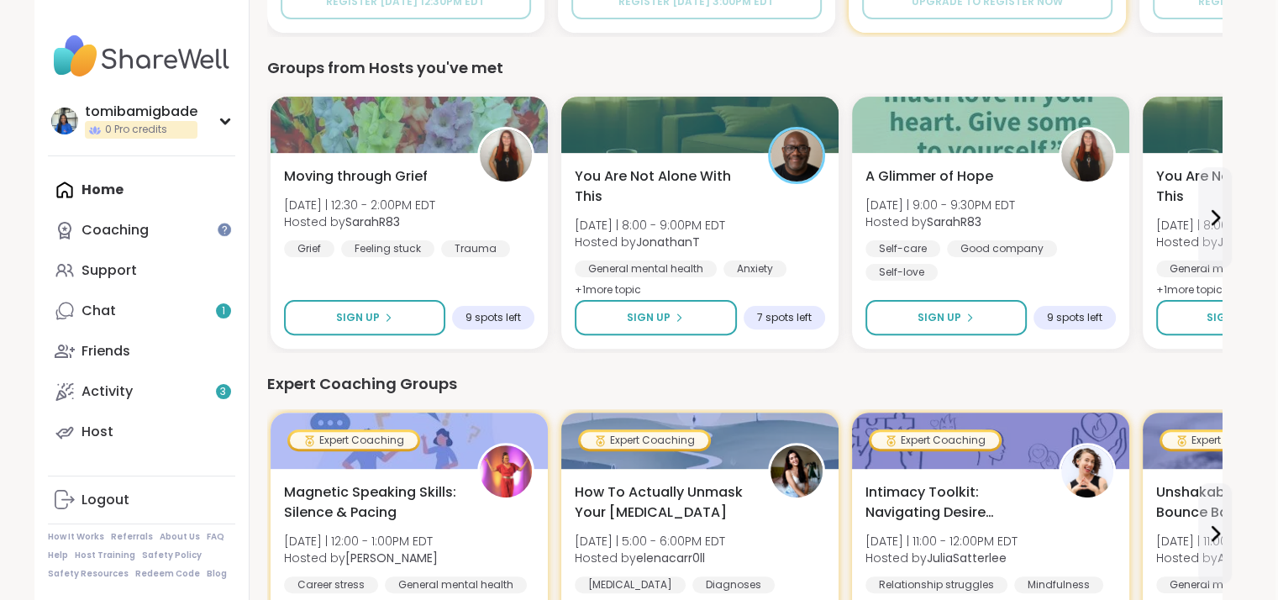
click at [1214, 275] on div "General mental health" at bounding box center [1227, 269] width 142 height 17
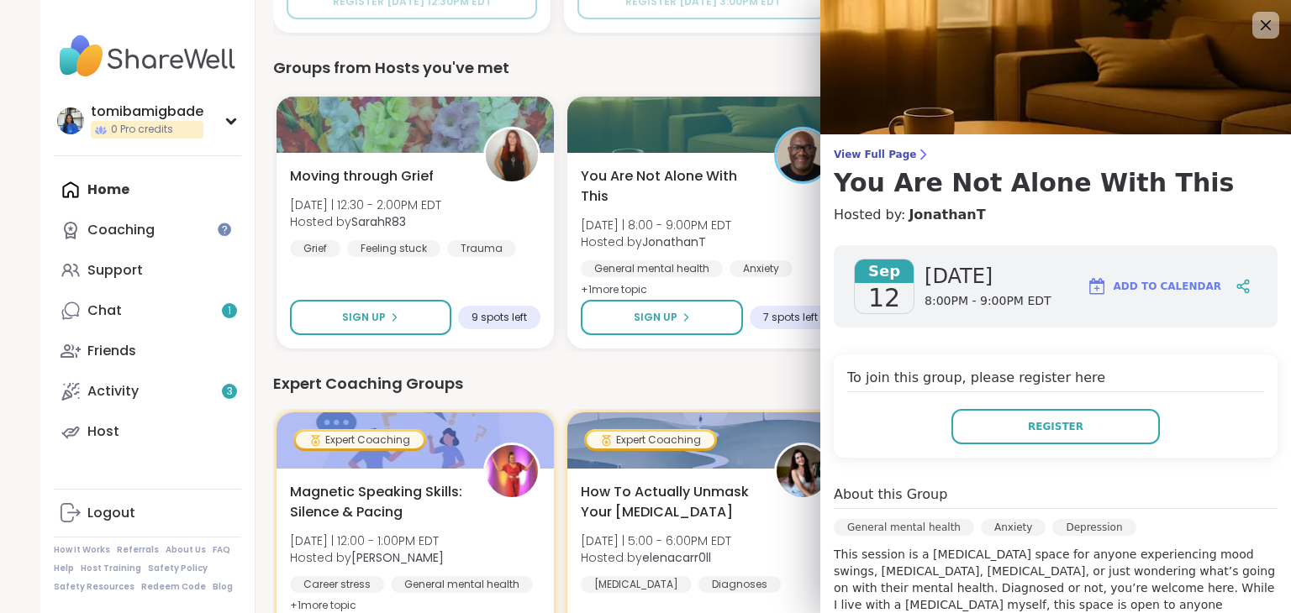
click at [740, 392] on div "Expert Coaching Groups" at bounding box center [750, 384] width 955 height 24
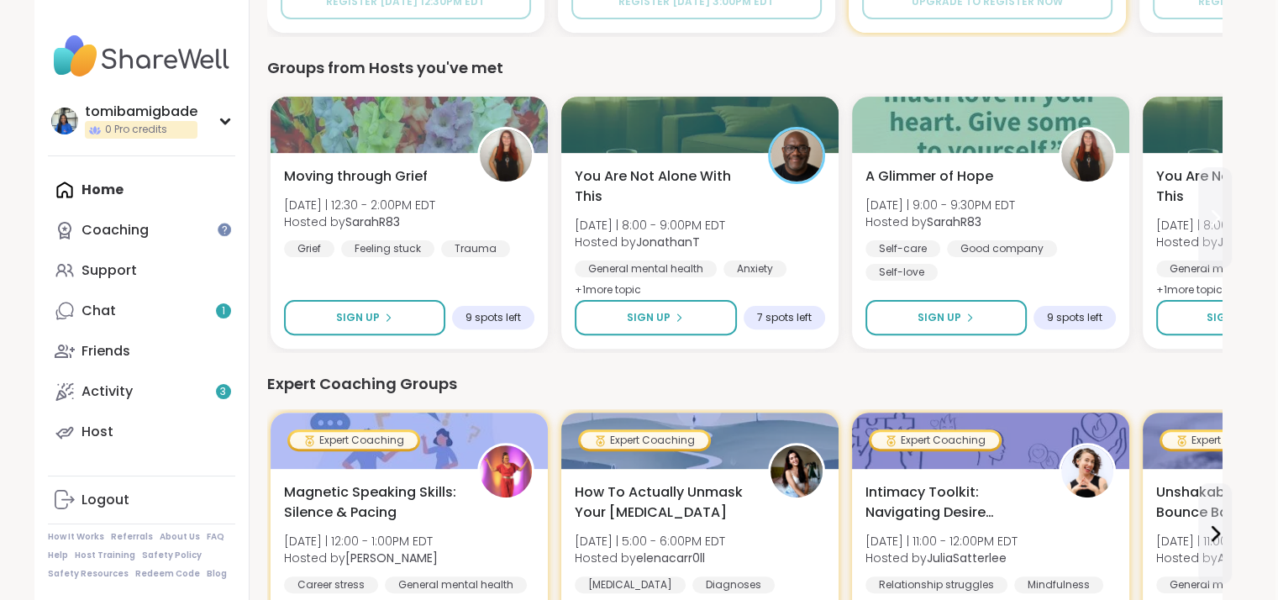
click at [1224, 208] on icon at bounding box center [1215, 218] width 20 height 20
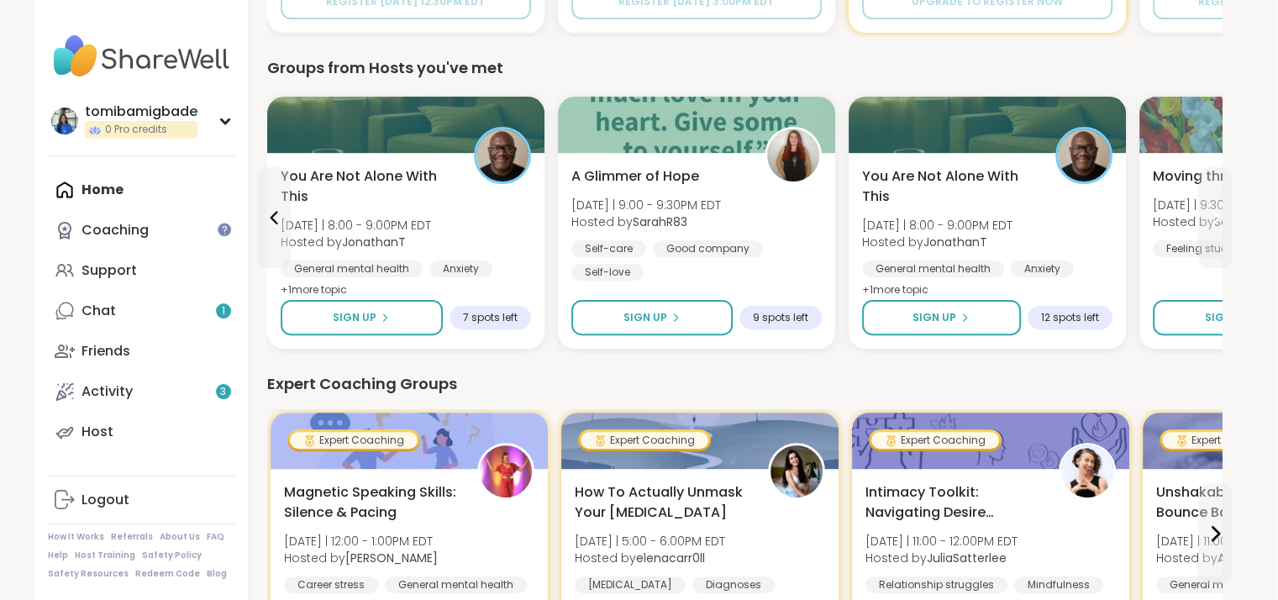
click at [1224, 208] on icon at bounding box center [1215, 218] width 20 height 20
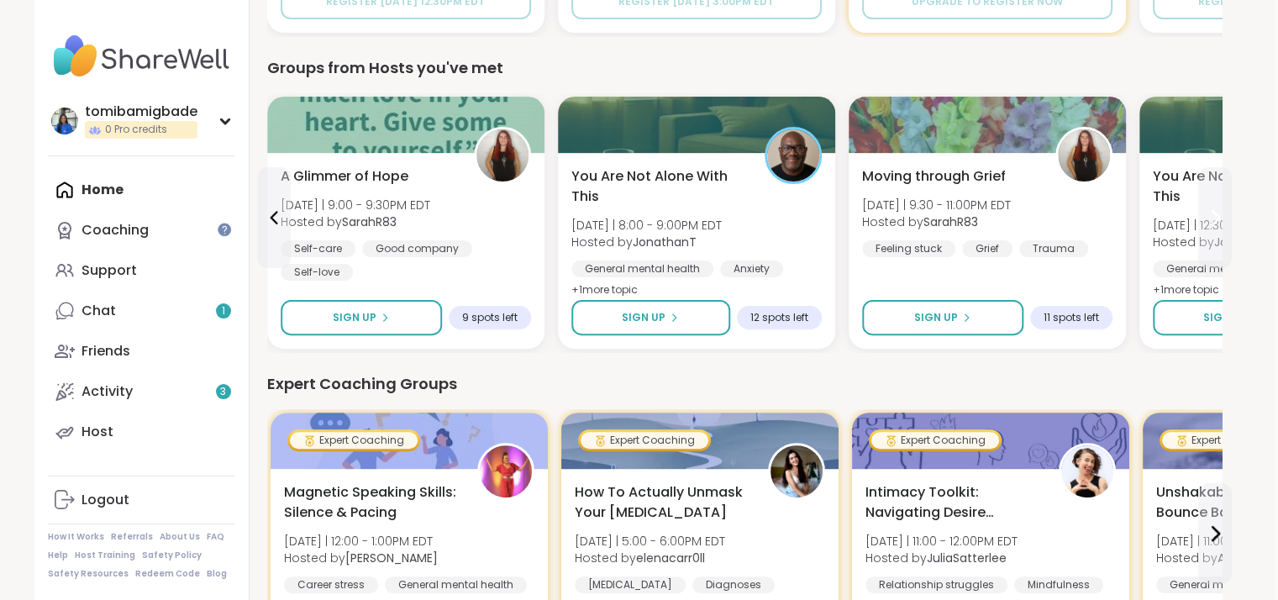
click at [1224, 208] on icon at bounding box center [1215, 218] width 20 height 20
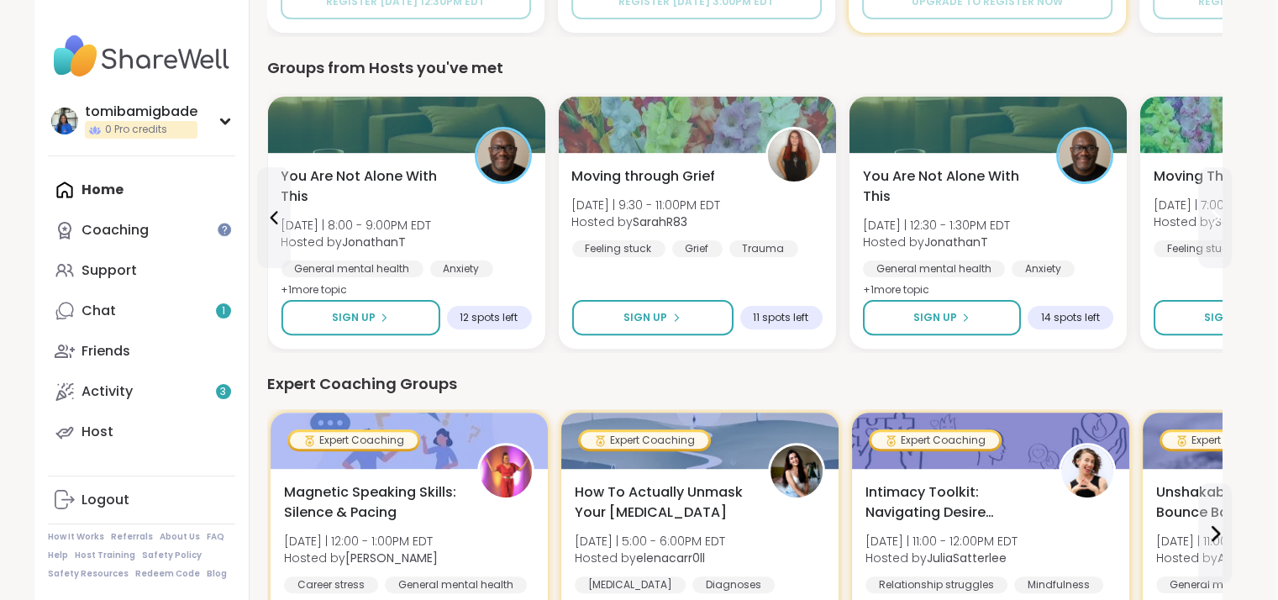
click at [1224, 208] on icon at bounding box center [1215, 218] width 20 height 20
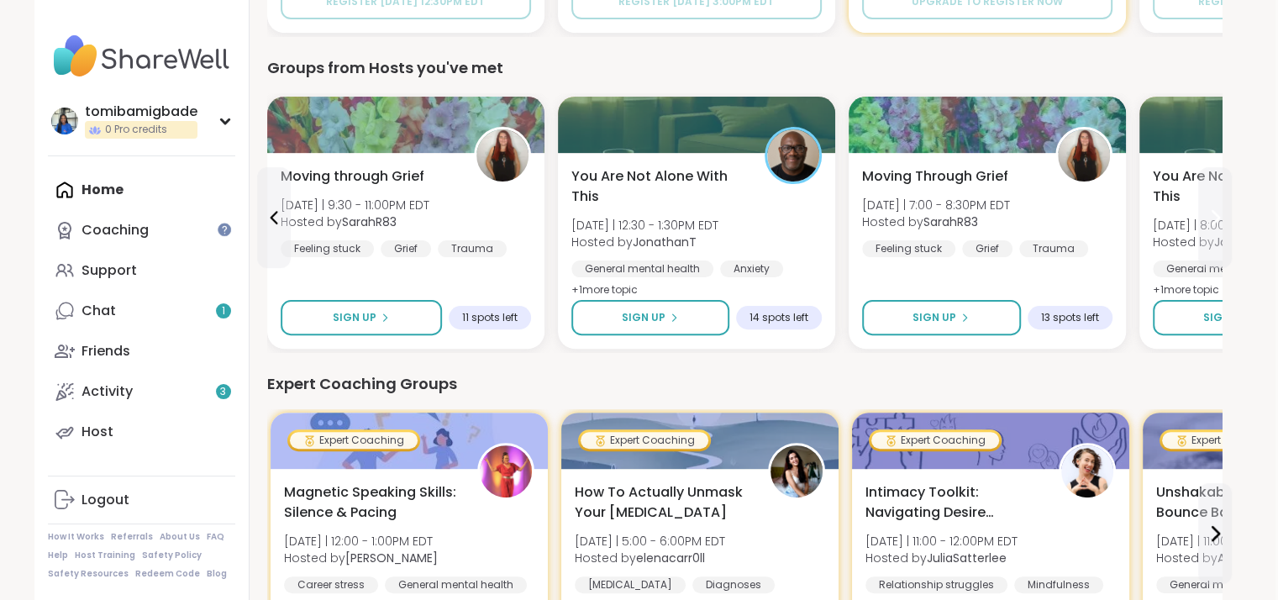
click at [1224, 208] on icon at bounding box center [1215, 218] width 20 height 20
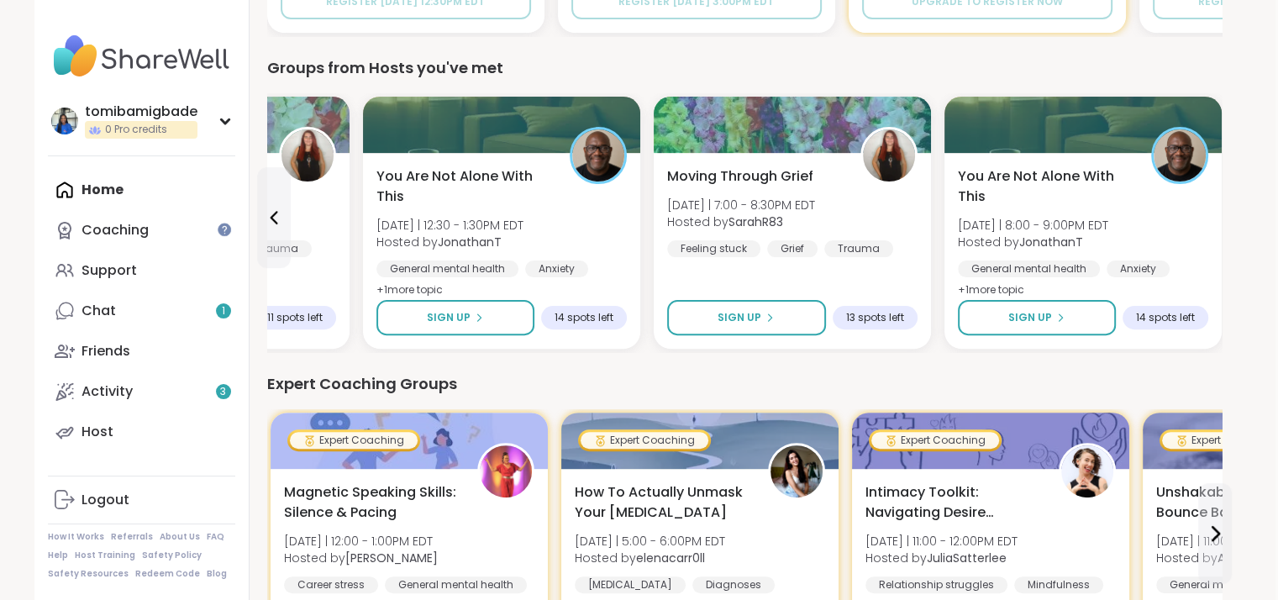
click at [187, 300] on link "Chat 1" at bounding box center [141, 311] width 187 height 40
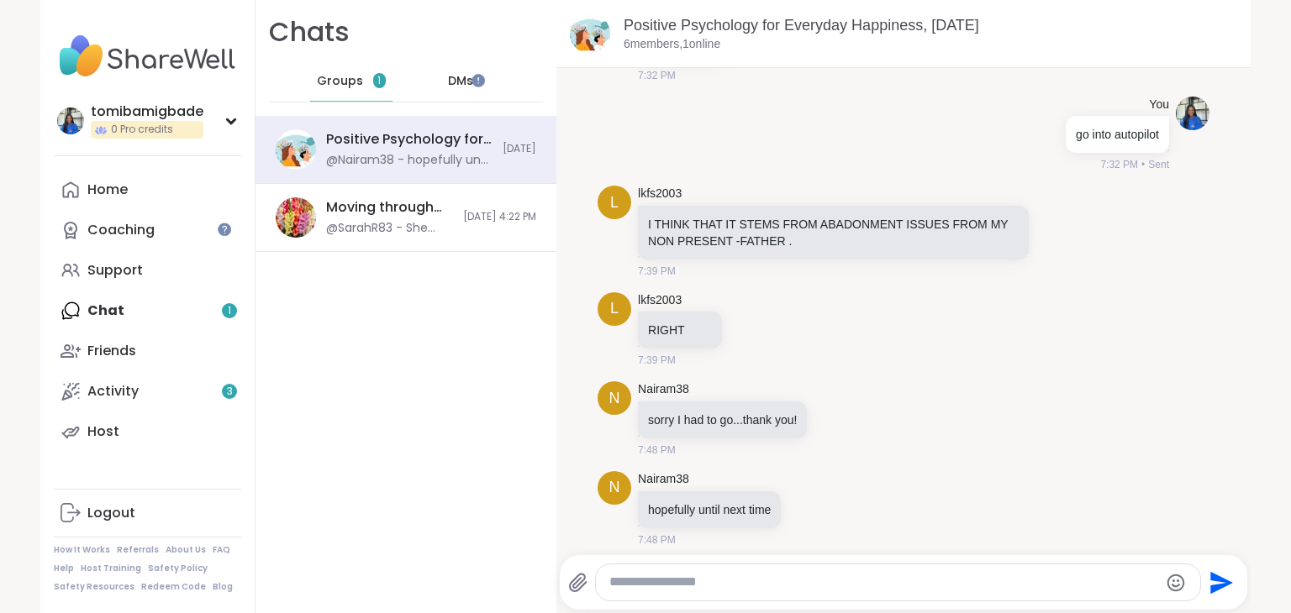
click at [366, 146] on div "Positive Psychology for Everyday Happiness, Sep 10" at bounding box center [409, 139] width 166 height 18
click at [464, 76] on div "DMs" at bounding box center [461, 81] width 82 height 40
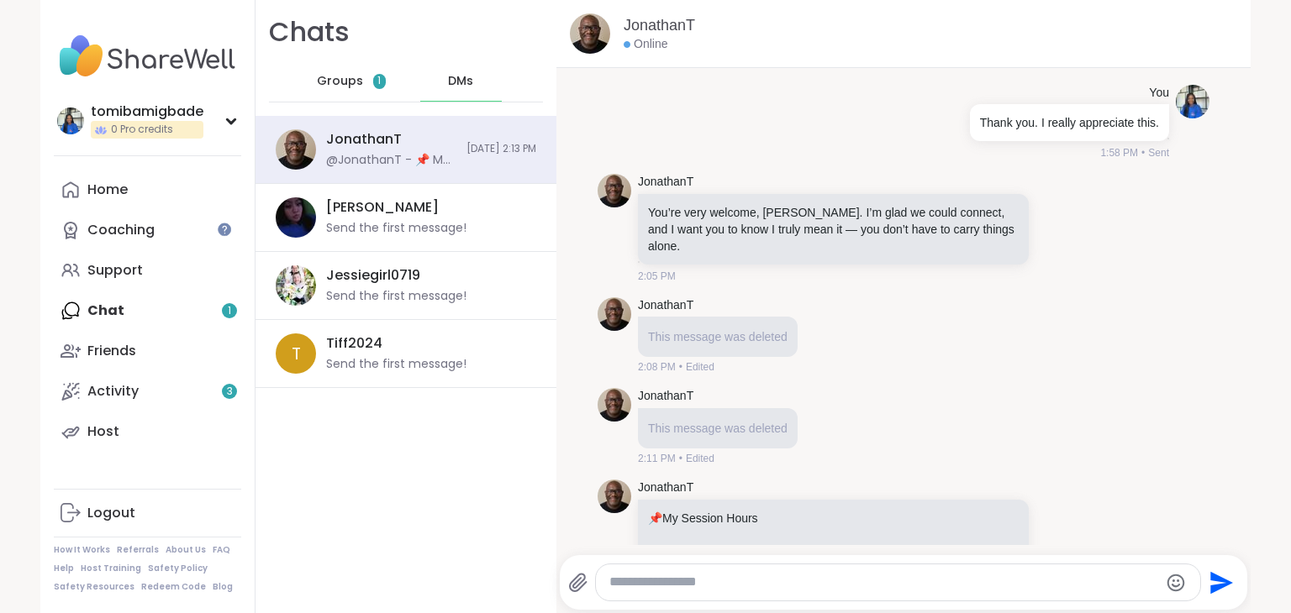
scroll to position [163, 0]
click at [718, 421] on div "This message was deleted" at bounding box center [718, 429] width 160 height 40
click at [713, 423] on span "This message was deleted" at bounding box center [718, 429] width 140 height 13
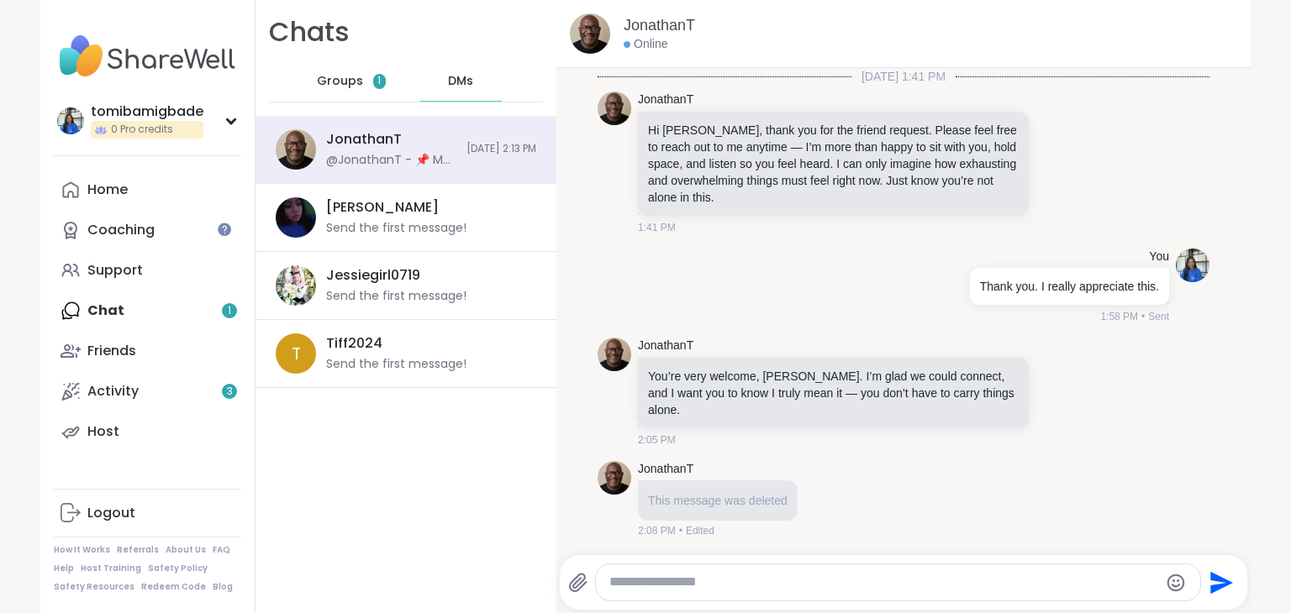
scroll to position [348, 0]
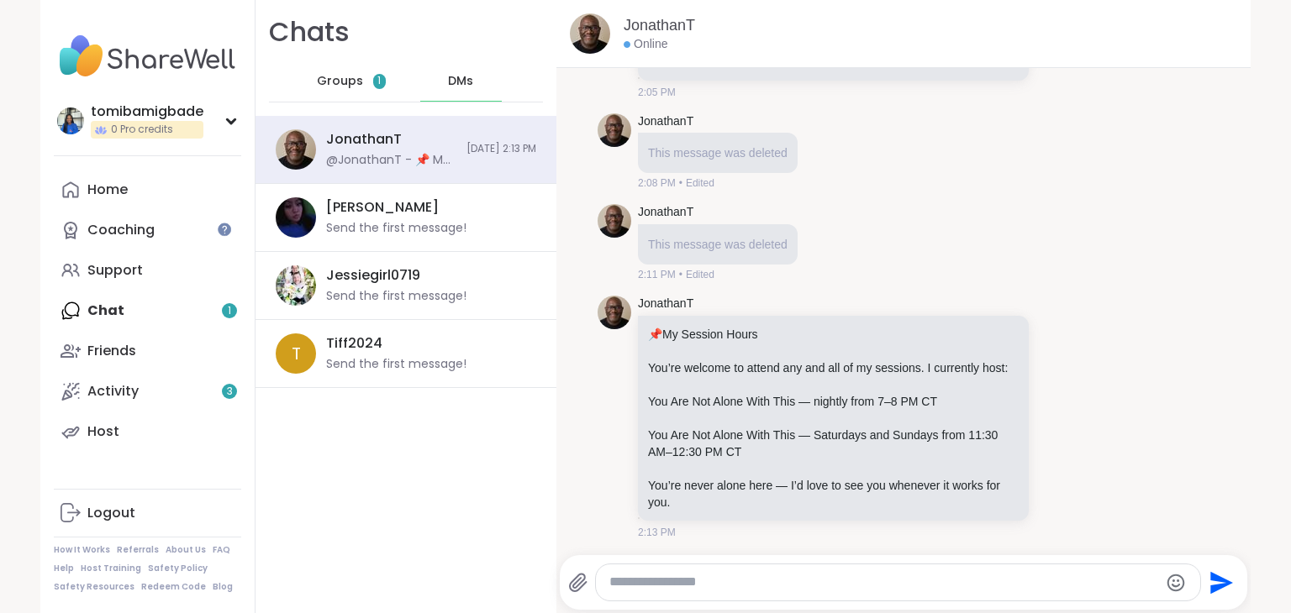
click at [148, 328] on div "Home Coaching Support Chat 1 Friends Activity 3 Host" at bounding box center [147, 311] width 187 height 282
click at [310, 95] on div "Groups 1" at bounding box center [351, 81] width 82 height 40
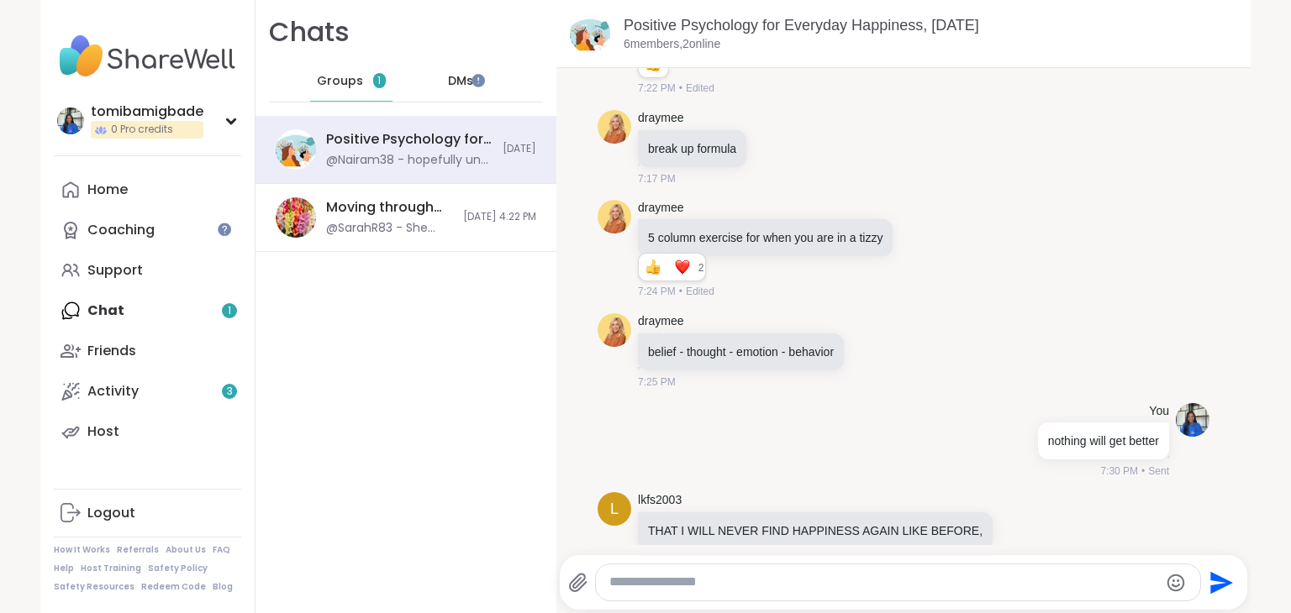
scroll to position [1593, 0]
click at [606, 322] on img at bounding box center [615, 329] width 34 height 34
click at [673, 318] on link "draymee" at bounding box center [660, 320] width 45 height 17
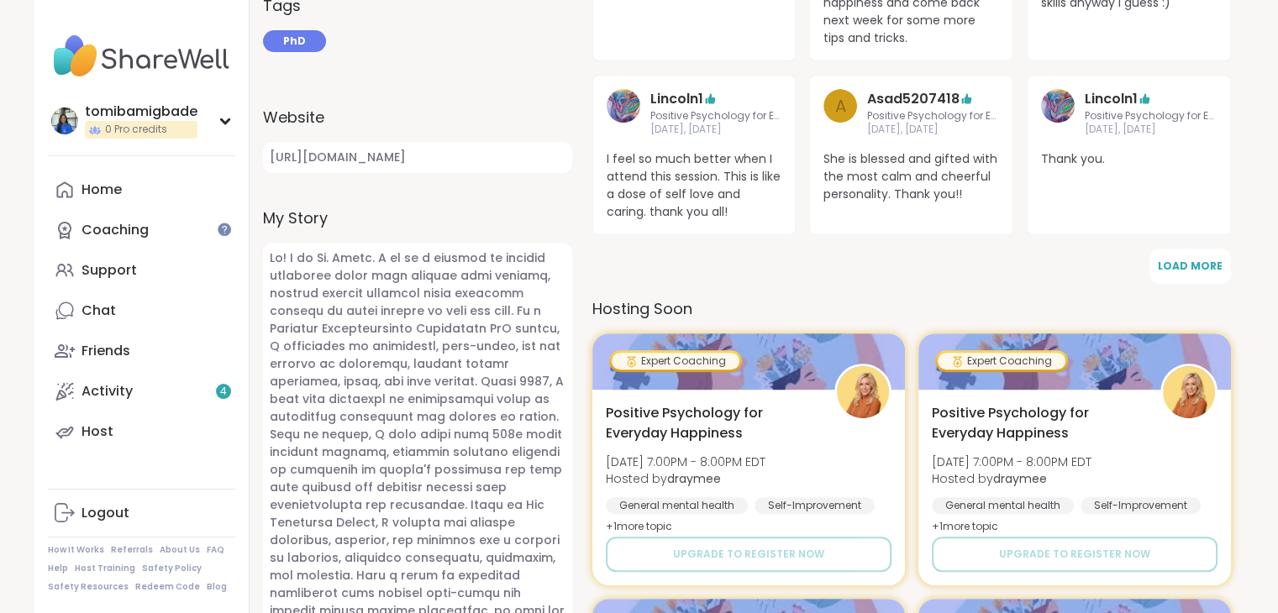
scroll to position [582, 0]
click at [428, 165] on link "https://www.happinessforhumankind.com/" at bounding box center [417, 157] width 309 height 31
